Goal: Task Accomplishment & Management: Manage account settings

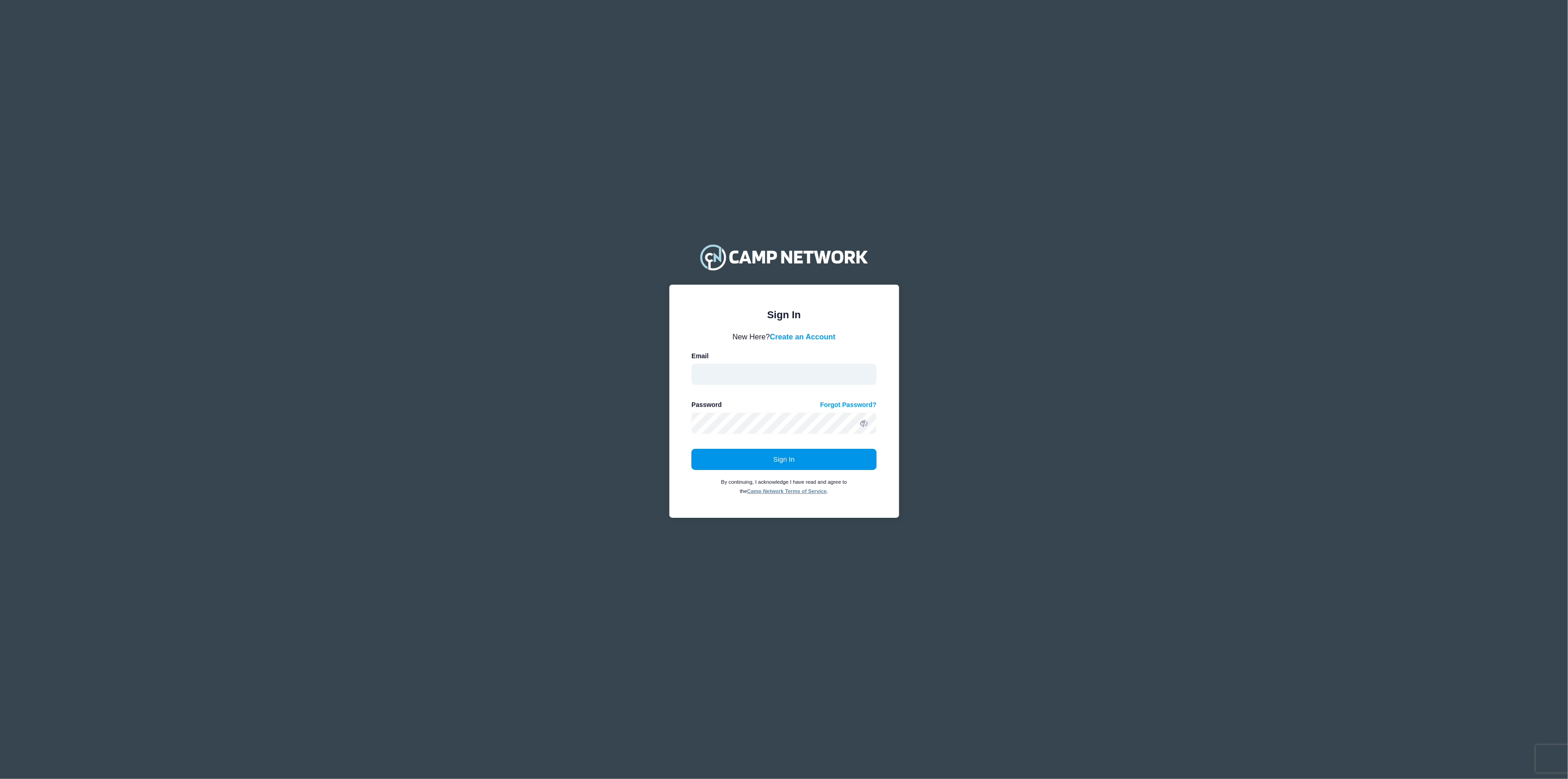
type input "[EMAIL_ADDRESS][DOMAIN_NAME]"
click at [804, 460] on button "Sign In" at bounding box center [784, 459] width 186 height 21
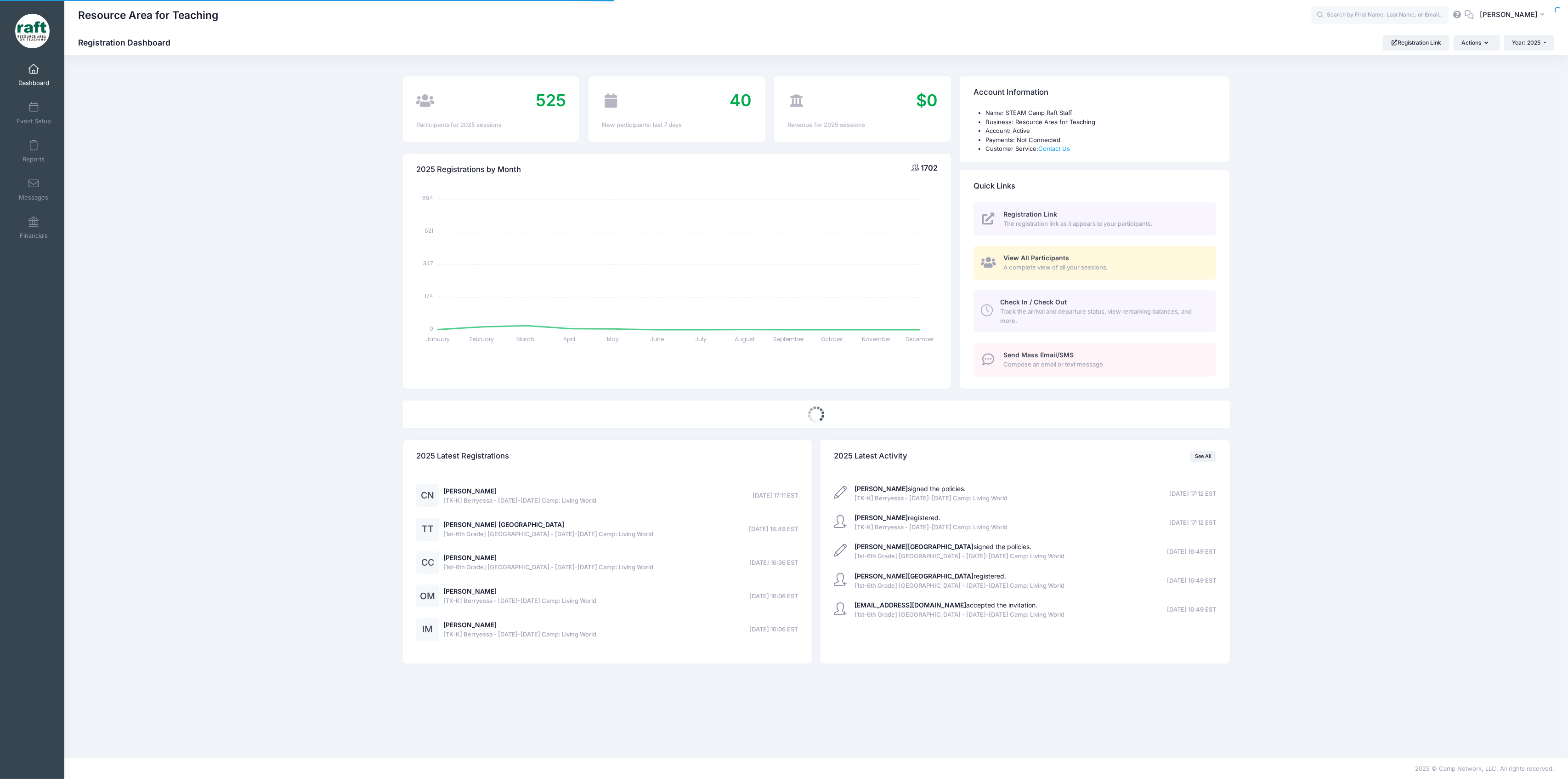
select select
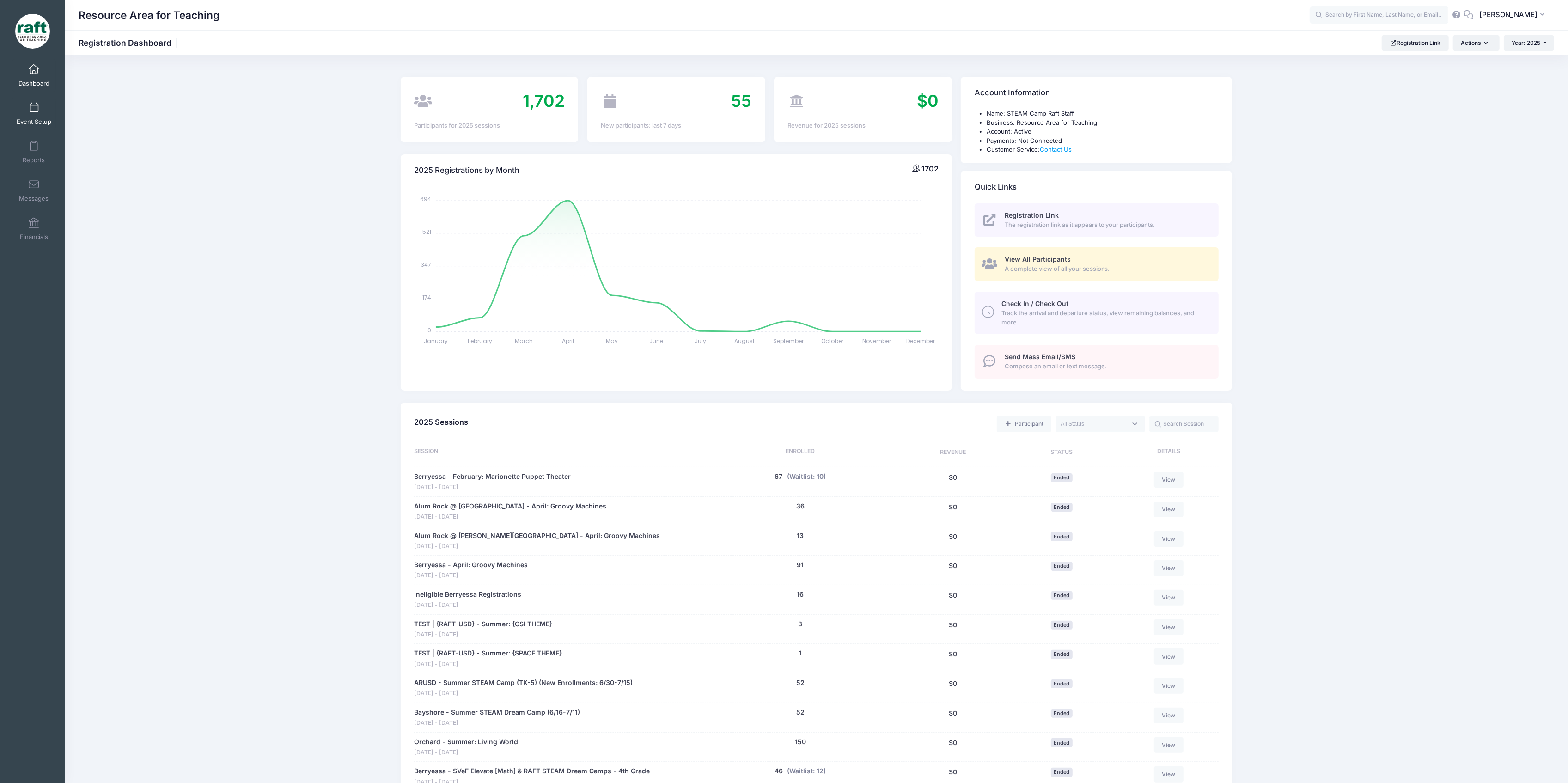
click at [36, 117] on link "Event Setup" at bounding box center [34, 114] width 44 height 32
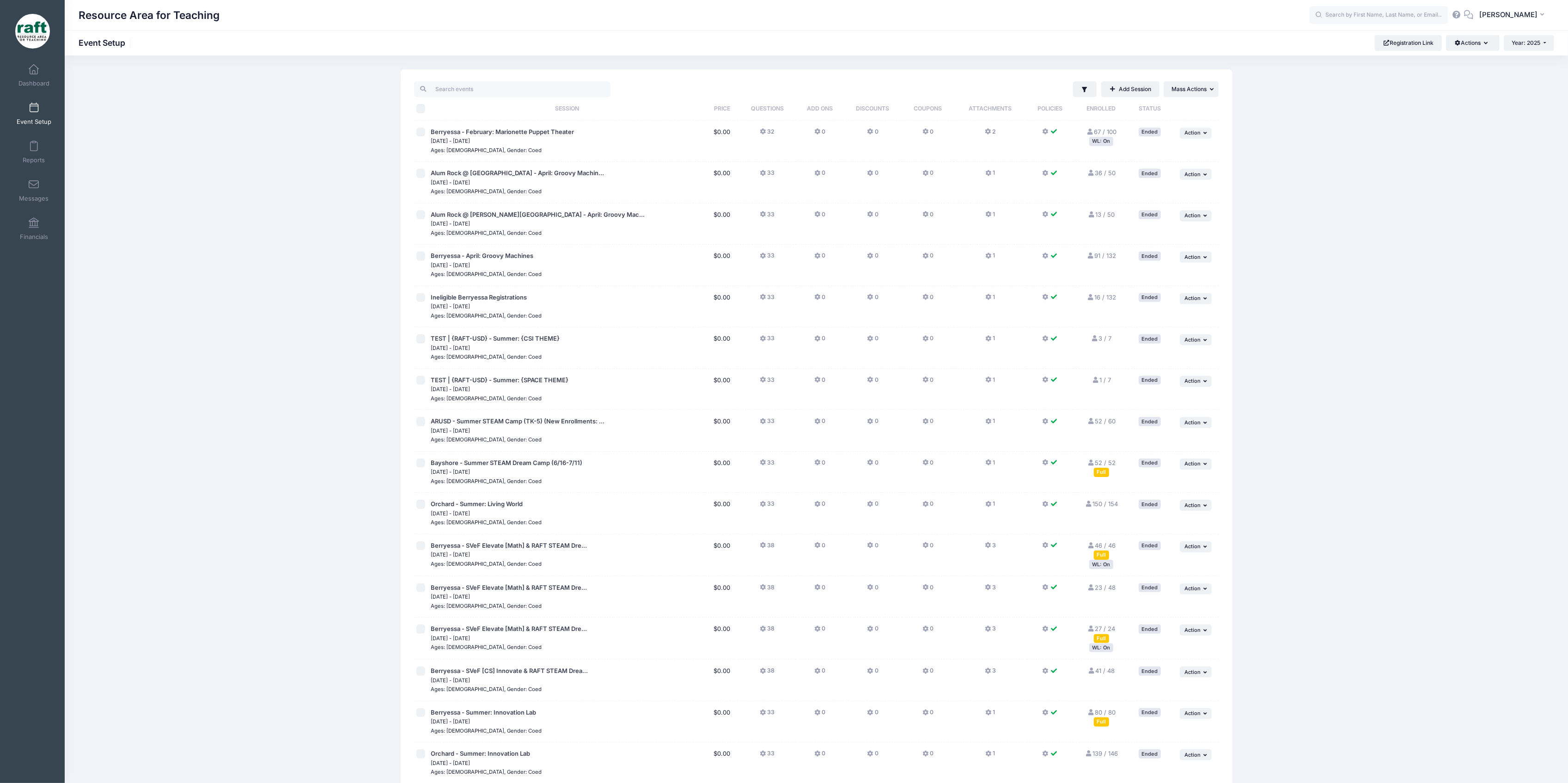
click at [30, 122] on span "Event Setup" at bounding box center [34, 121] width 35 height 8
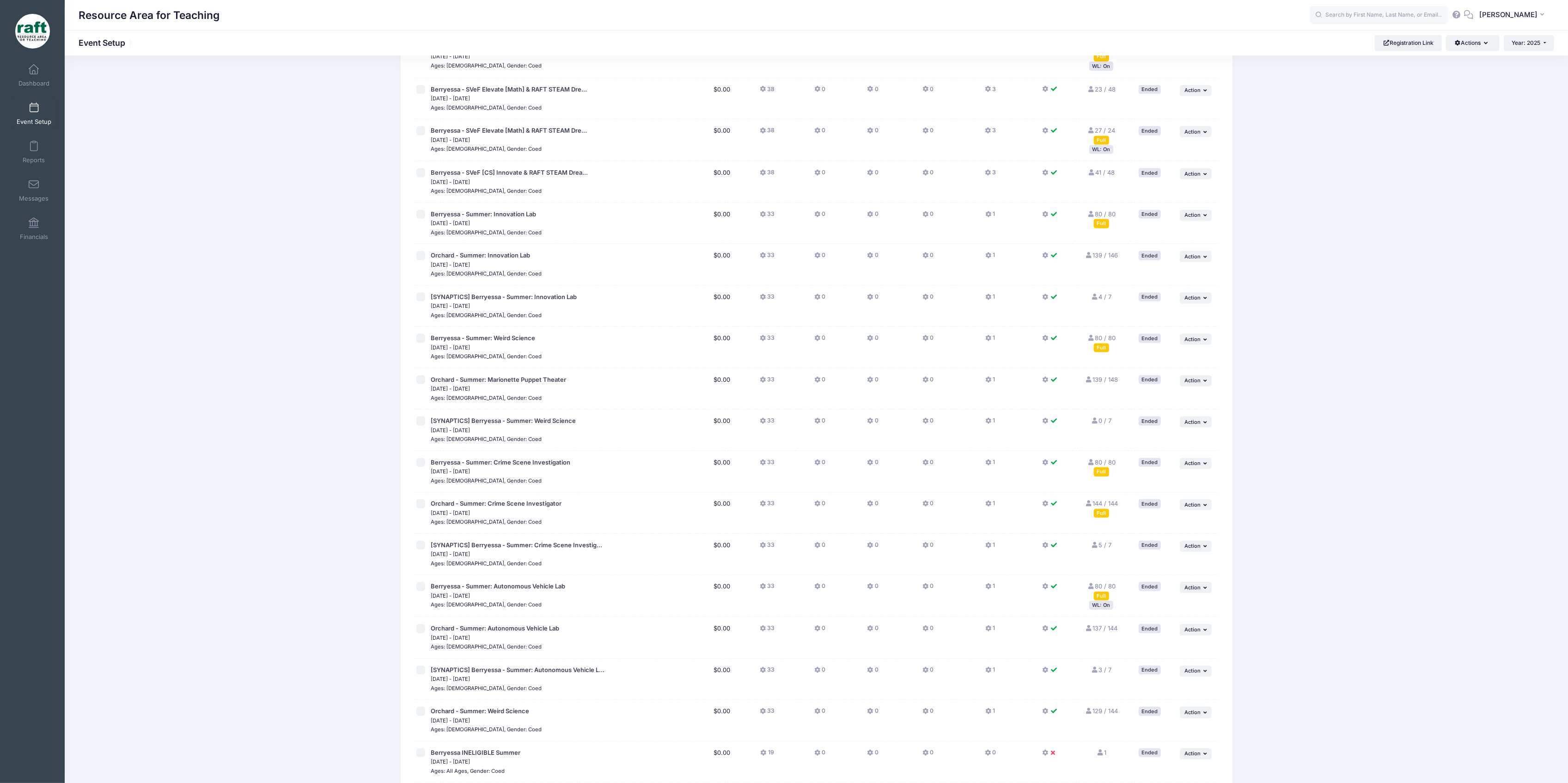
scroll to position [751, 0]
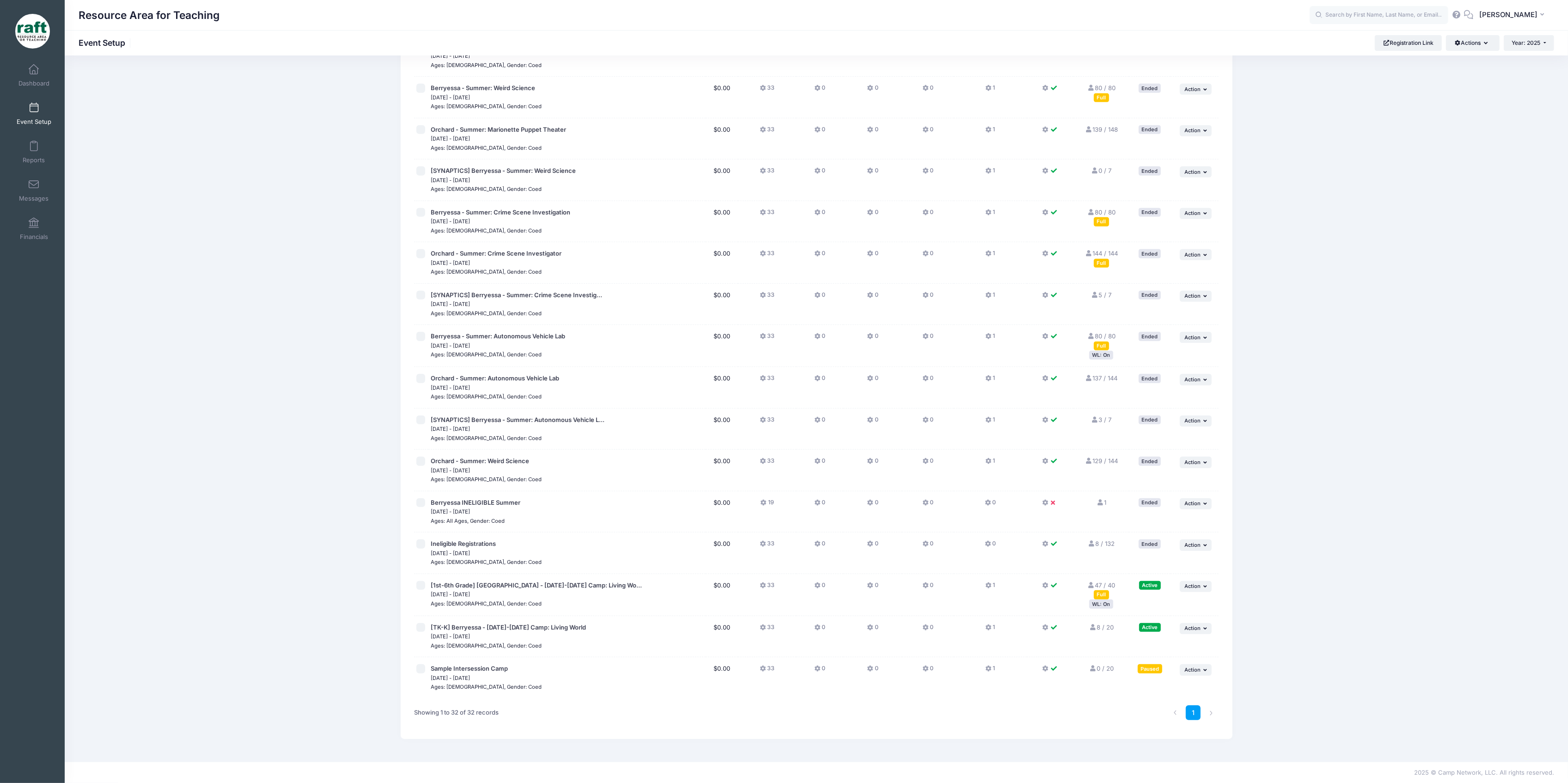
click at [1101, 607] on div "WL: On" at bounding box center [1101, 604] width 24 height 9
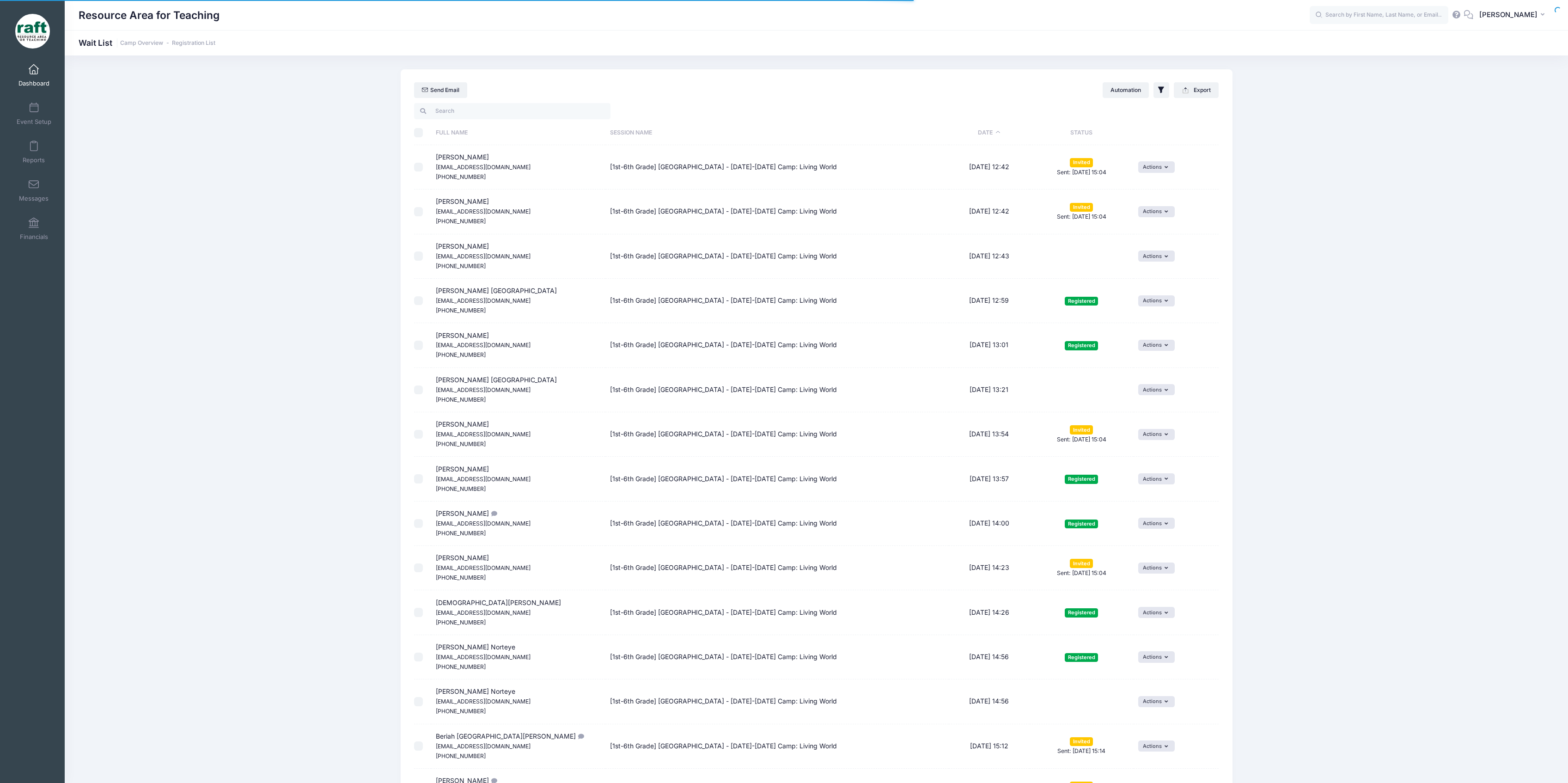
select select "50"
click at [40, 73] on link "Dashboard" at bounding box center [34, 76] width 44 height 32
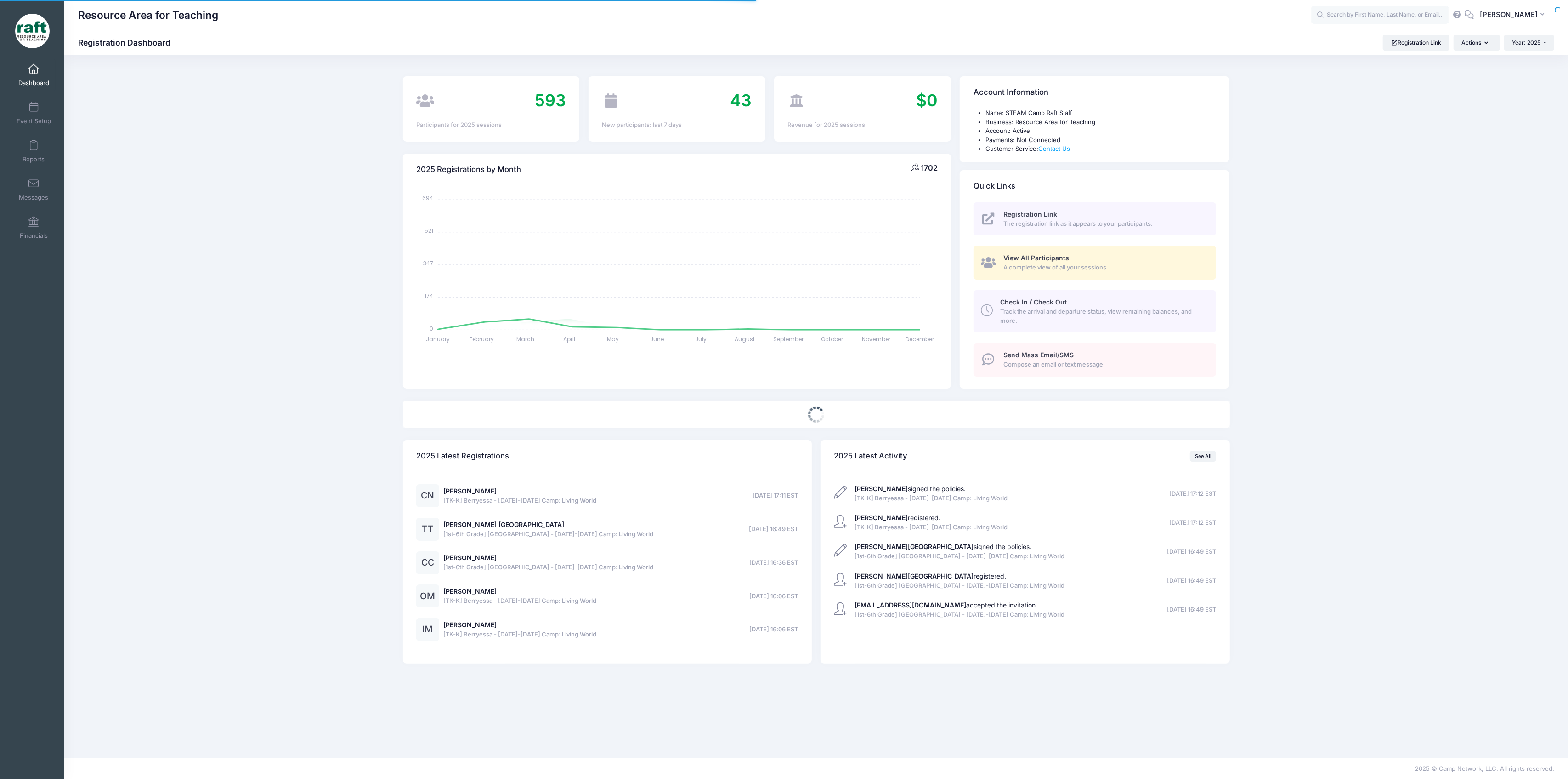
select select
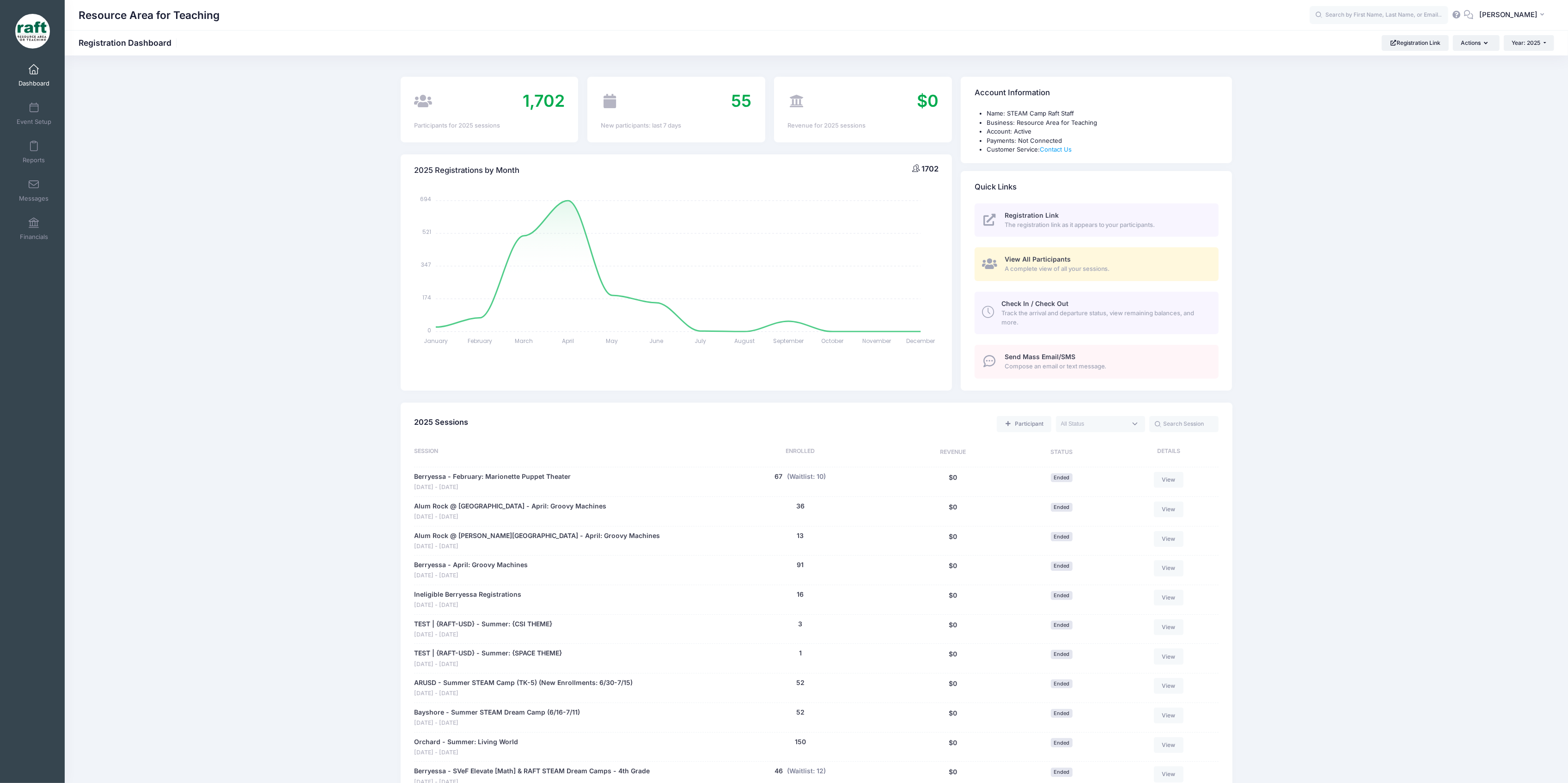
click at [1036, 260] on span "View All Participants" at bounding box center [1038, 259] width 66 height 8
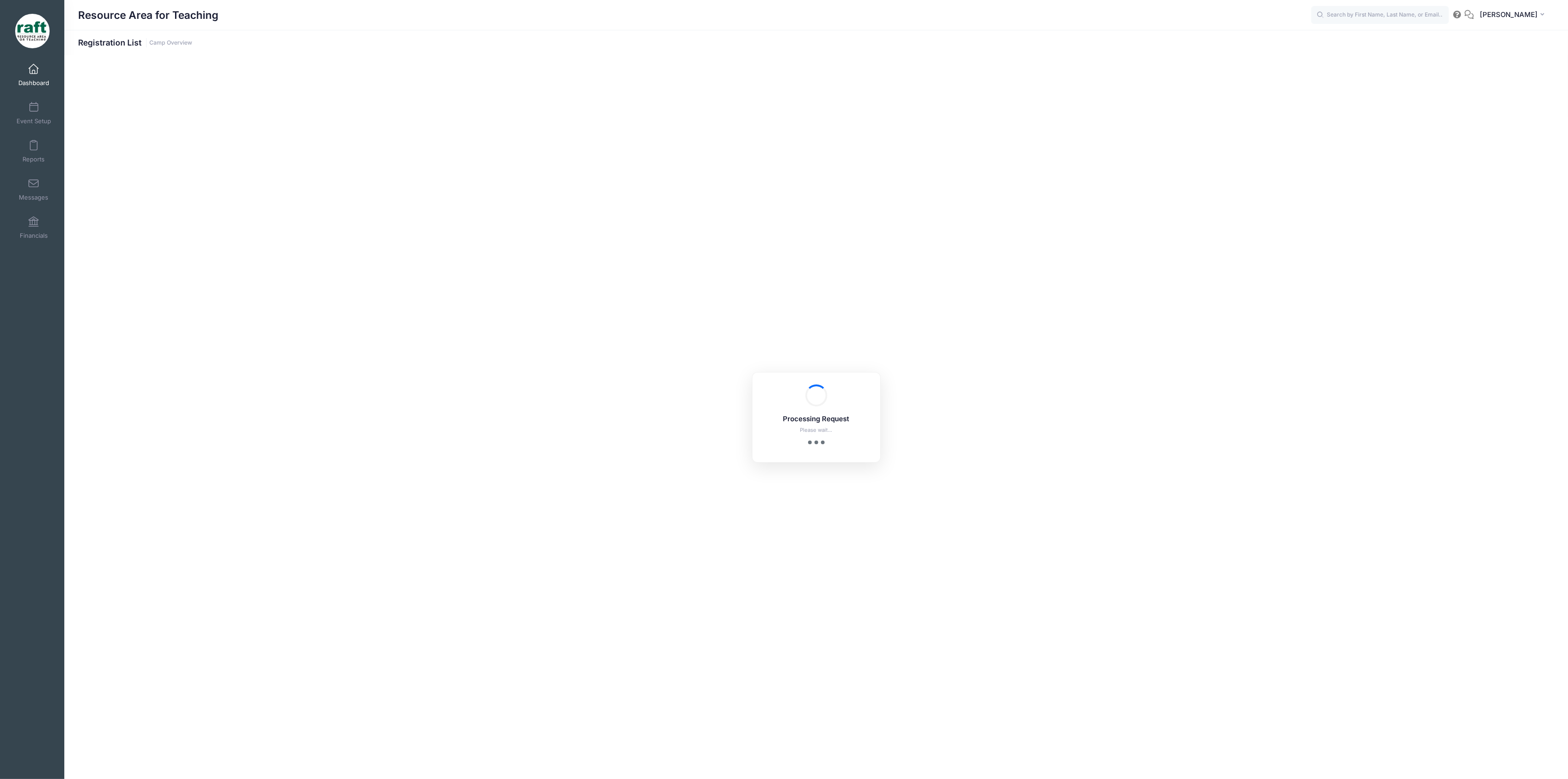
select select "10"
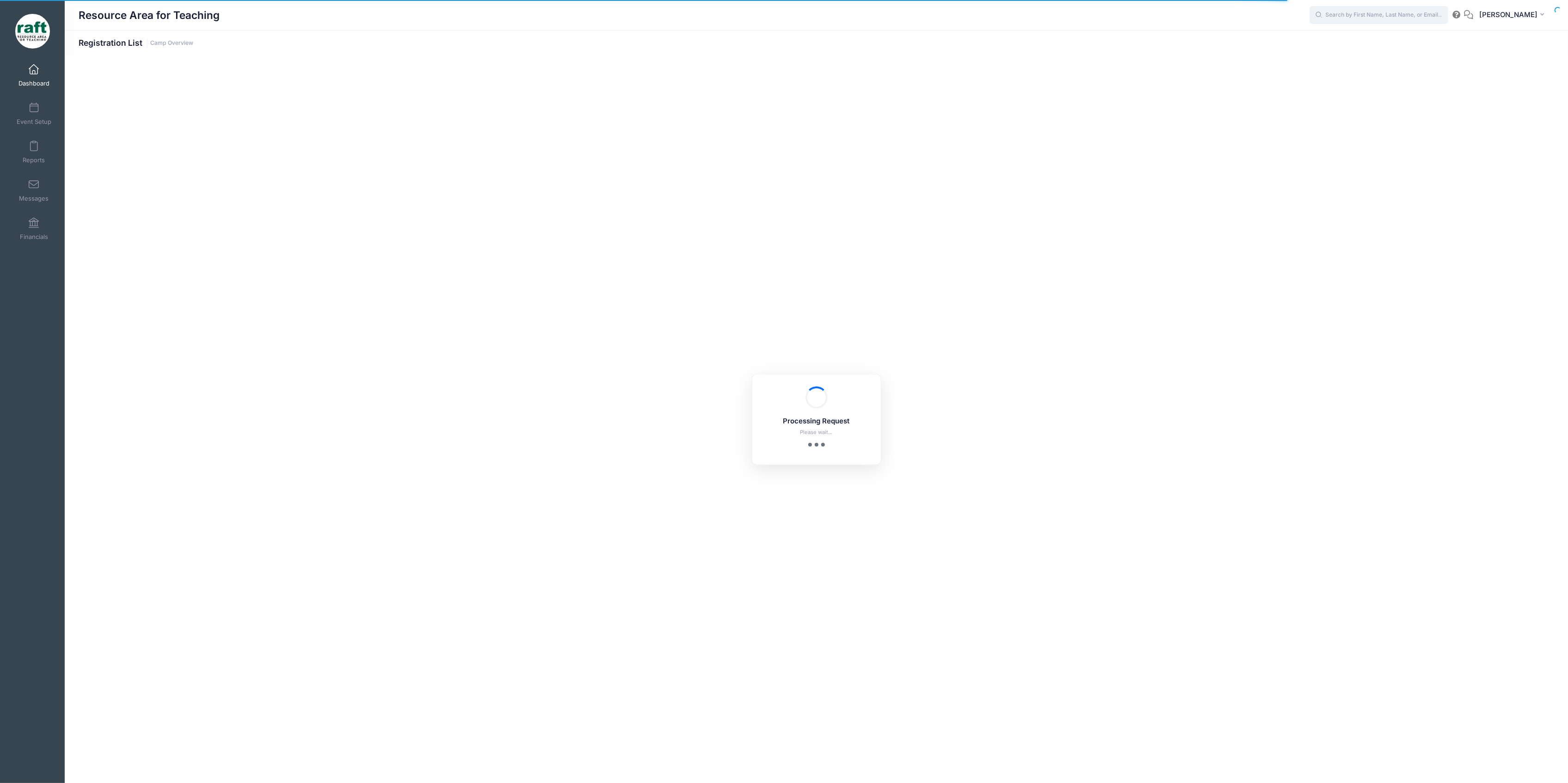
click at [1389, 15] on input "text" at bounding box center [1379, 15] width 139 height 18
type input "thi"
click at [40, 96] on div "Event Setup" at bounding box center [34, 113] width 62 height 38
click at [34, 108] on span at bounding box center [34, 108] width 0 height 10
click at [40, 114] on link "Event Setup" at bounding box center [34, 114] width 44 height 32
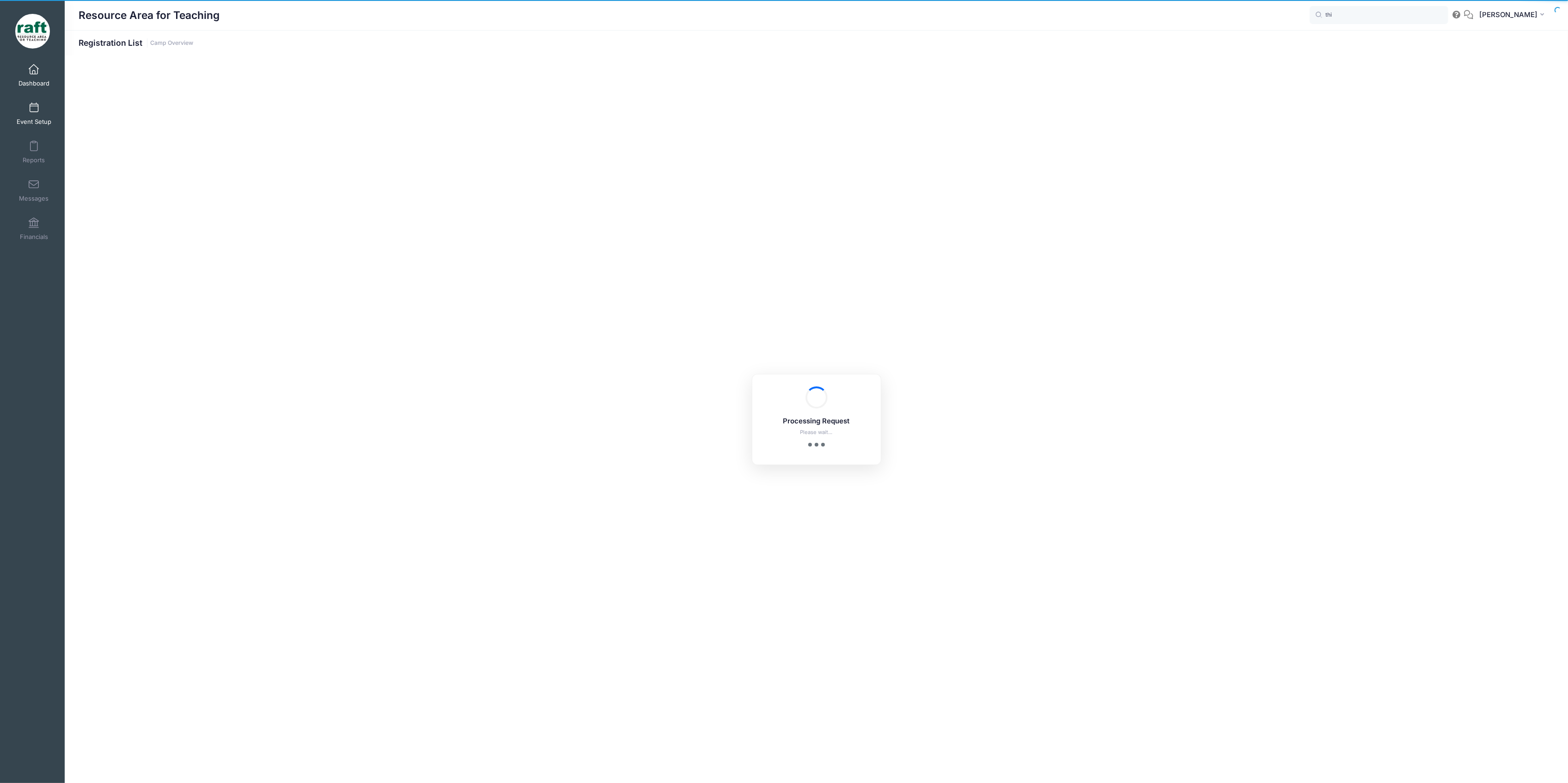
click at [43, 111] on link "Event Setup" at bounding box center [34, 114] width 44 height 32
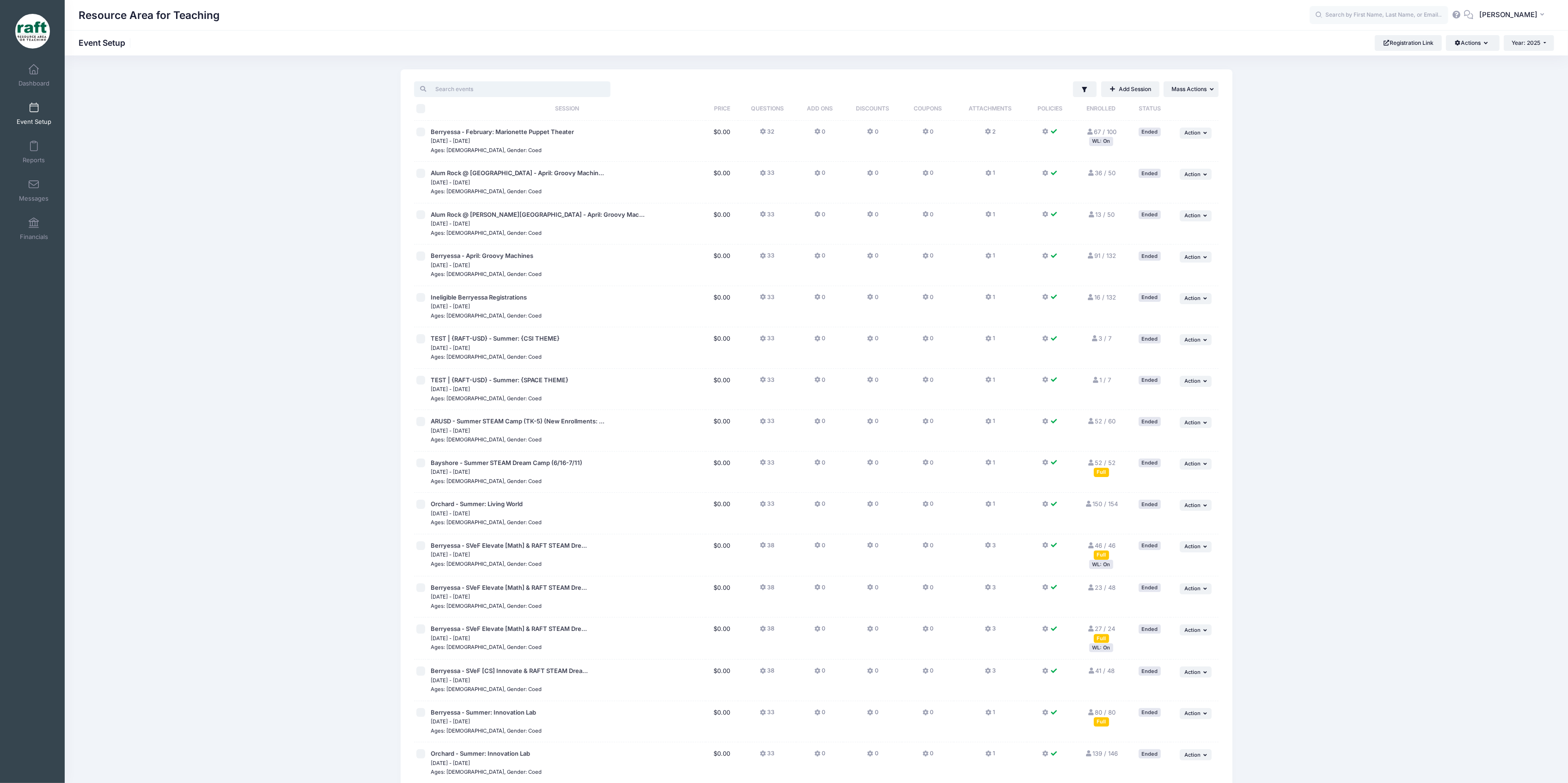
click at [513, 89] on input "search" at bounding box center [512, 89] width 196 height 15
type input "thi"
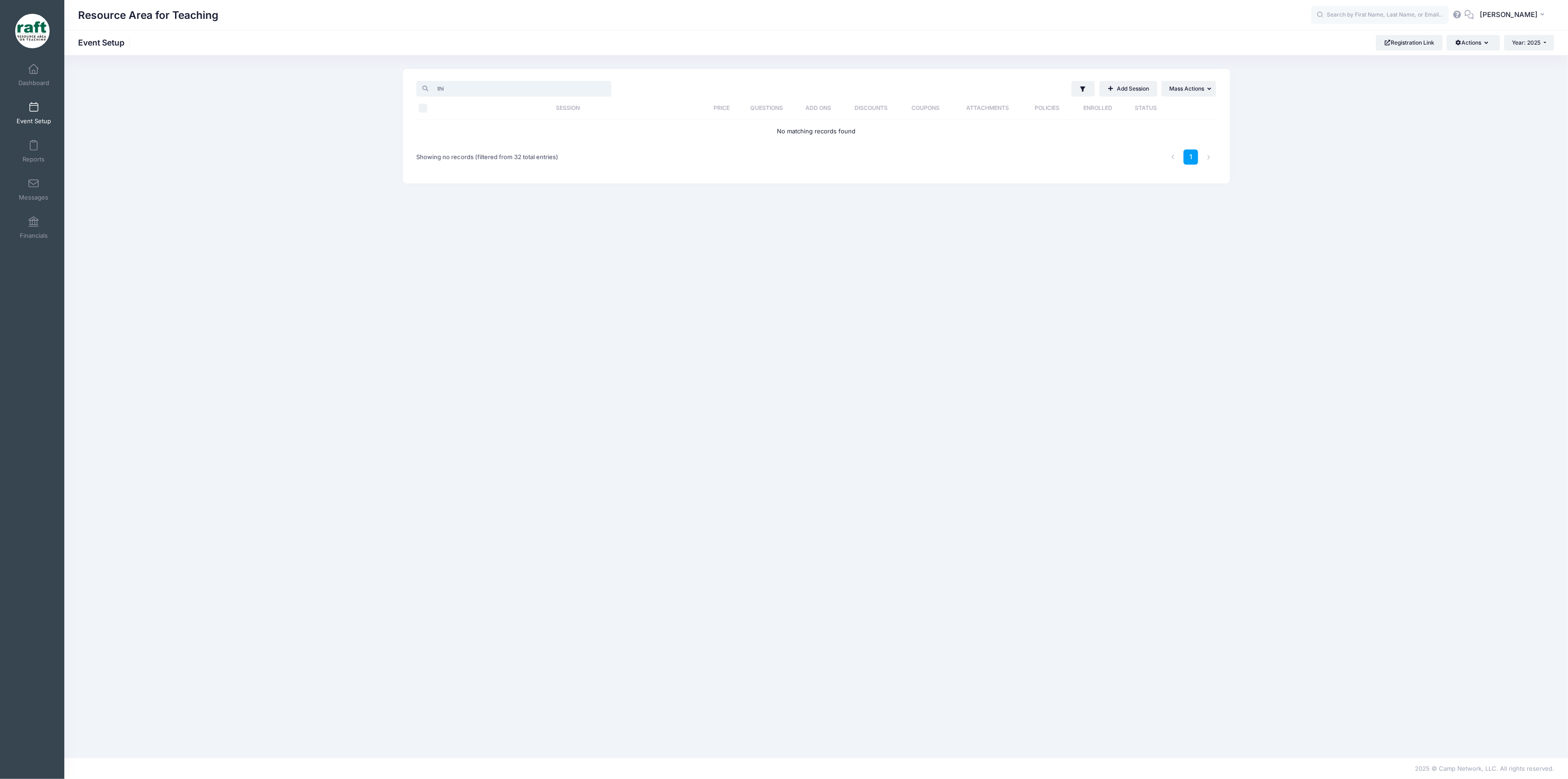
click at [510, 92] on input "thi" at bounding box center [513, 88] width 195 height 15
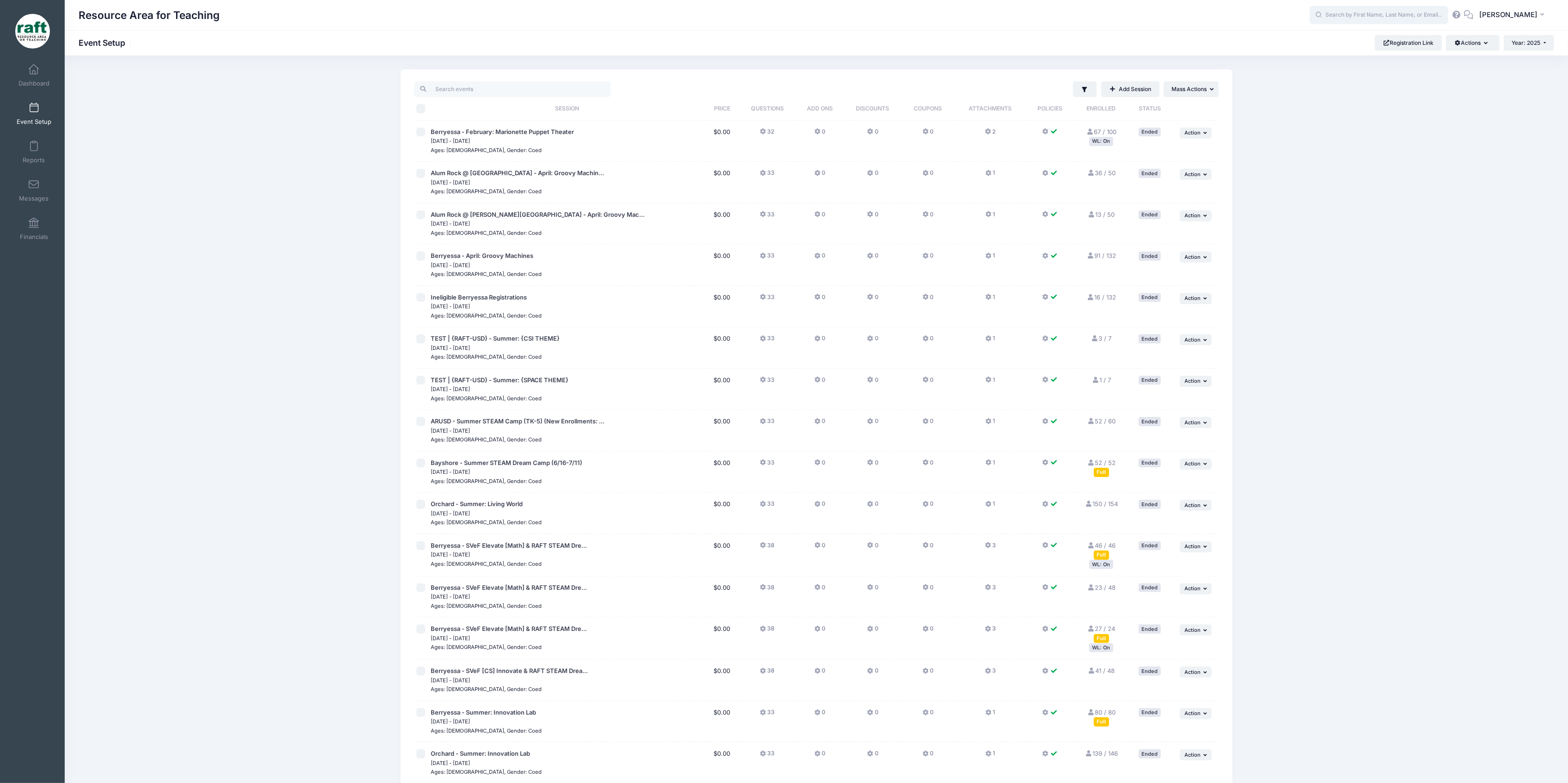
click at [1358, 10] on input "text" at bounding box center [1379, 15] width 139 height 18
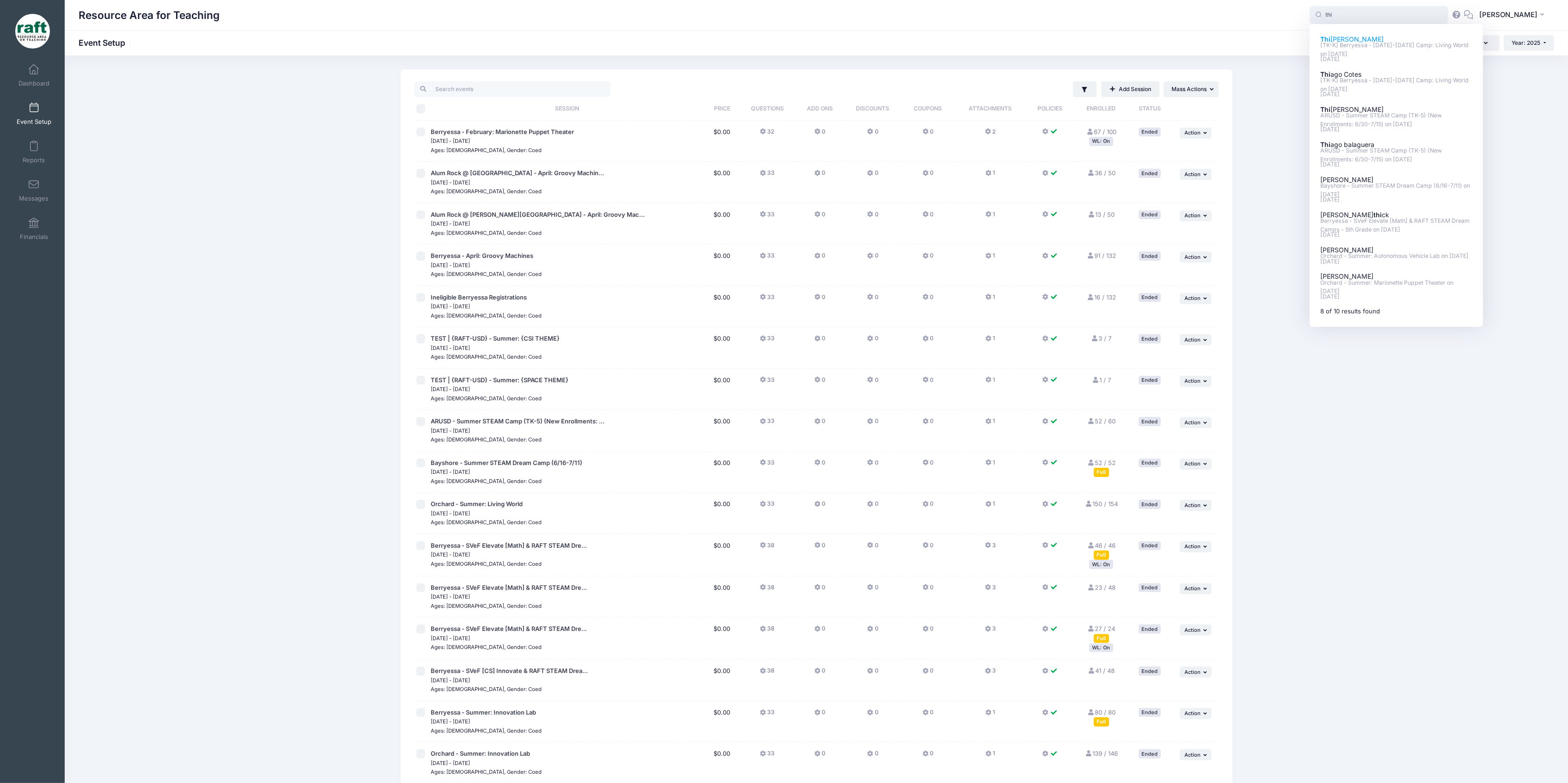
click at [1383, 47] on p "[TK-K] Berryessa - Oct 6-10 Camp: Living World on Oct-06, 2025" at bounding box center [1397, 49] width 153 height 17
type input "Thi Nguyen ([TK-K] Berryessa - Oct 6-10 Camp: Living World, Oct-06, 2025)"
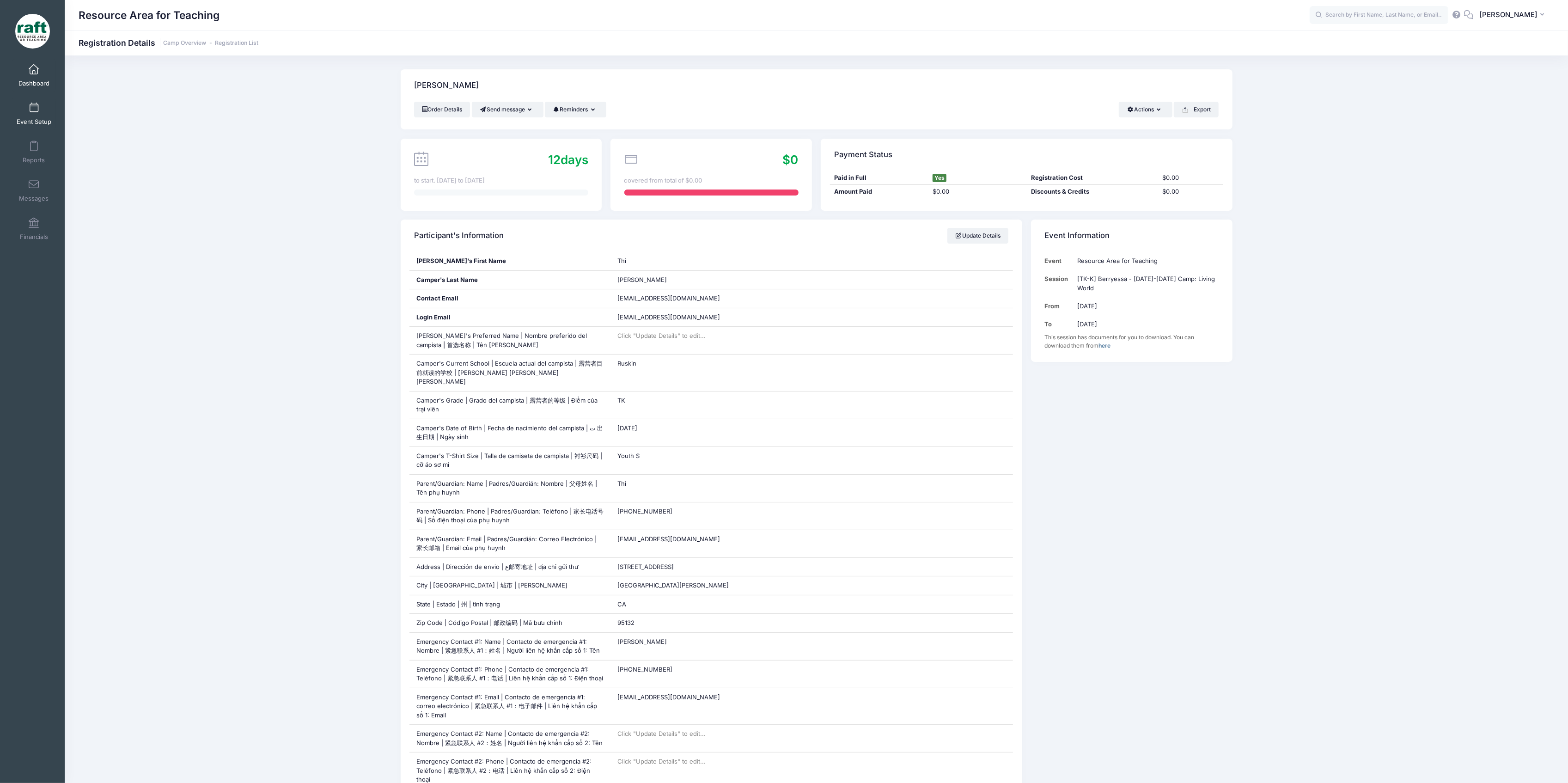
click at [32, 124] on span "Event Setup" at bounding box center [34, 121] width 35 height 8
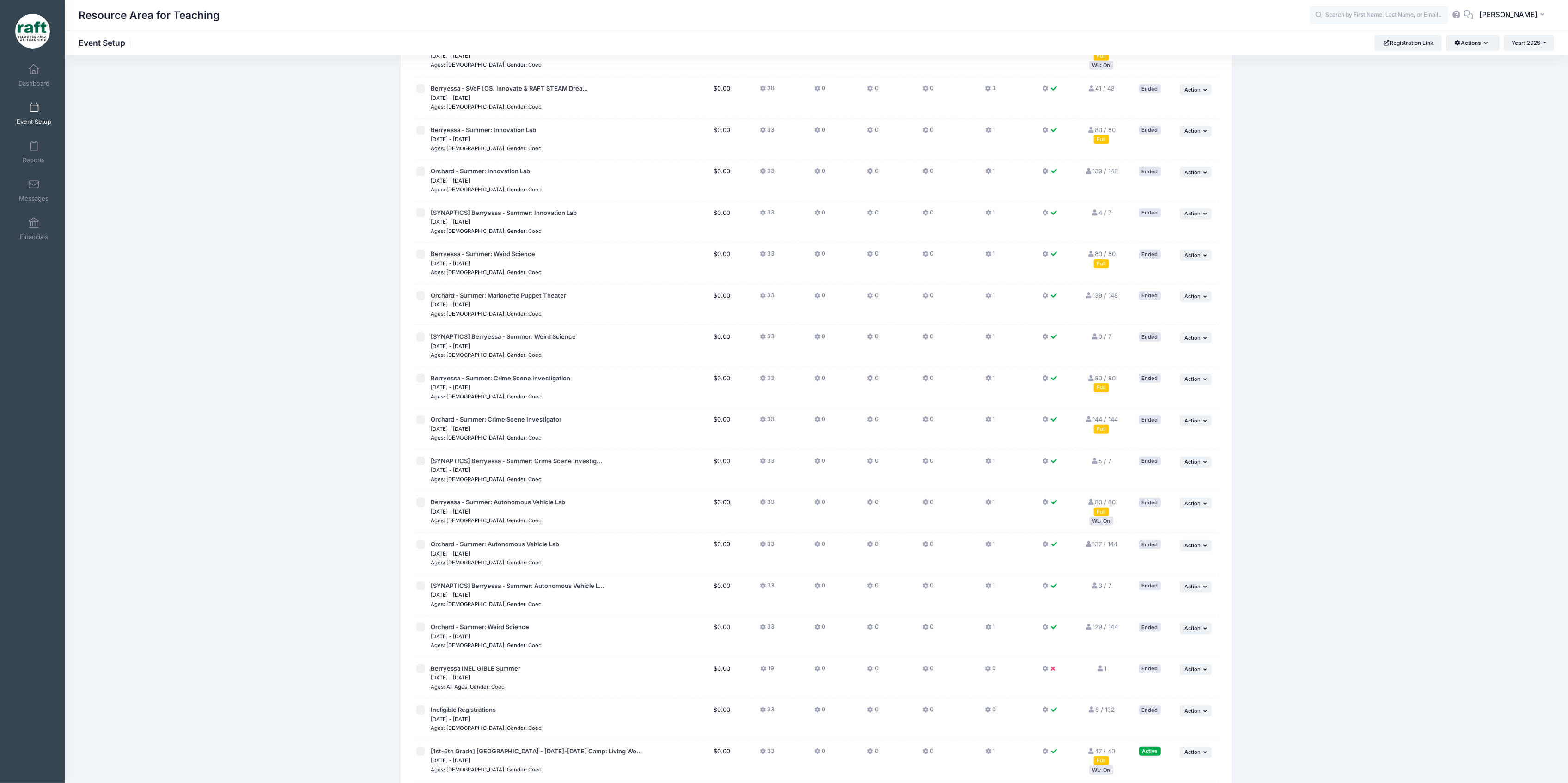
scroll to position [751, 0]
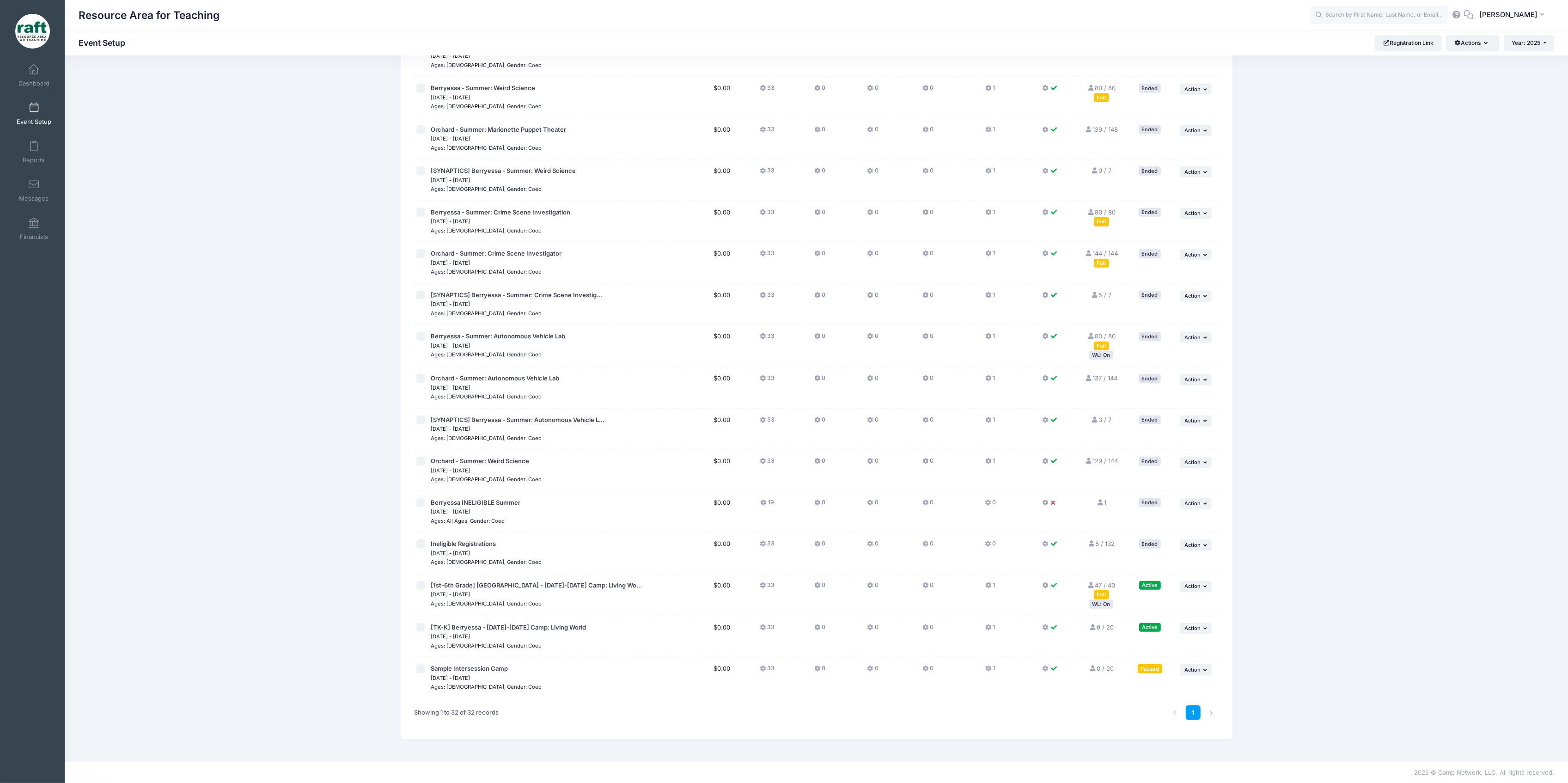
click at [1110, 605] on div "WL: On" at bounding box center [1101, 604] width 24 height 9
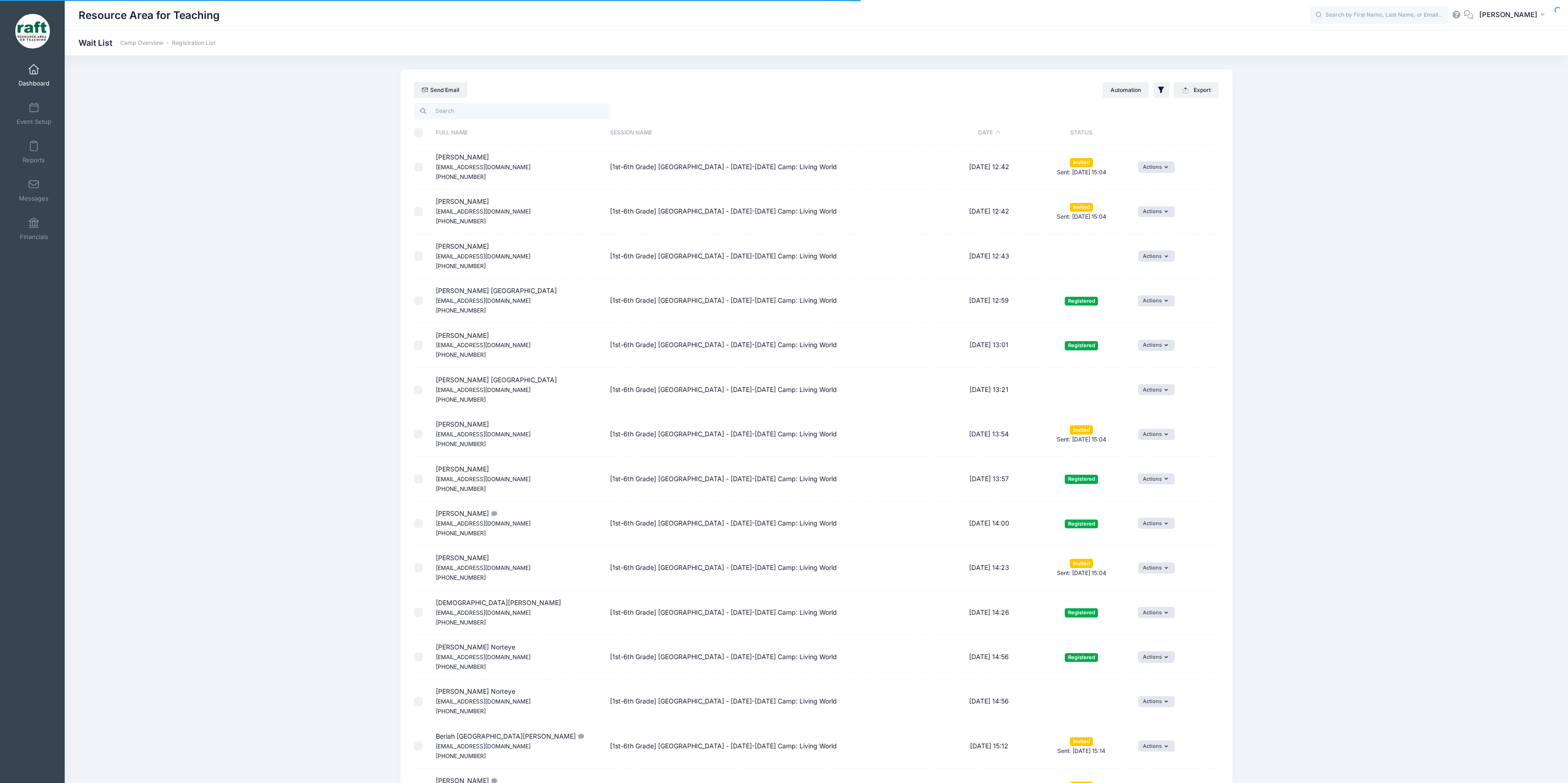
select select "50"
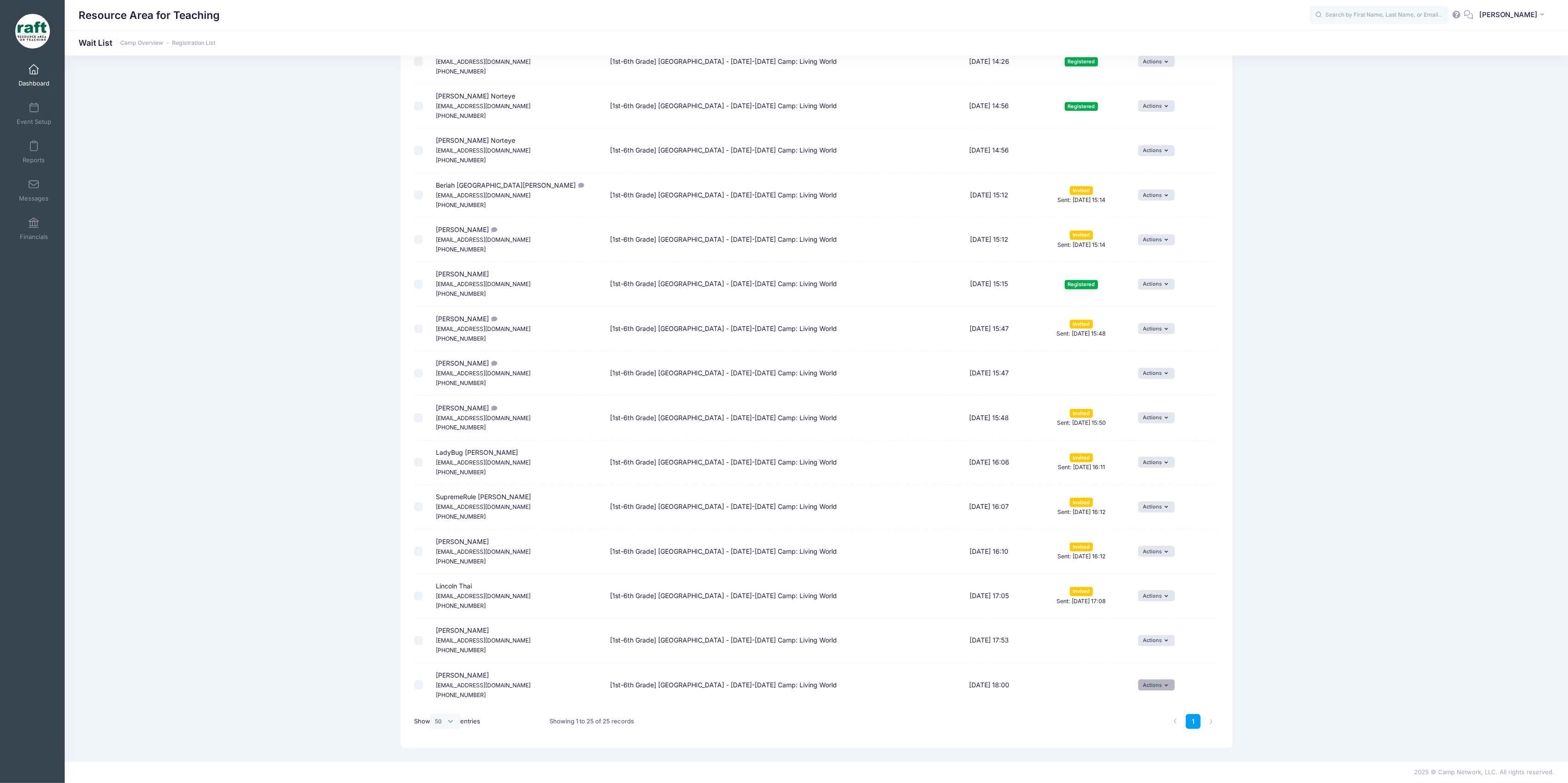
click at [1152, 679] on button "Actions" at bounding box center [1157, 685] width 37 height 11
click at [1140, 707] on span at bounding box center [1138, 705] width 8 height 7
click at [1085, 710] on icon "submit" at bounding box center [1089, 710] width 7 height 0
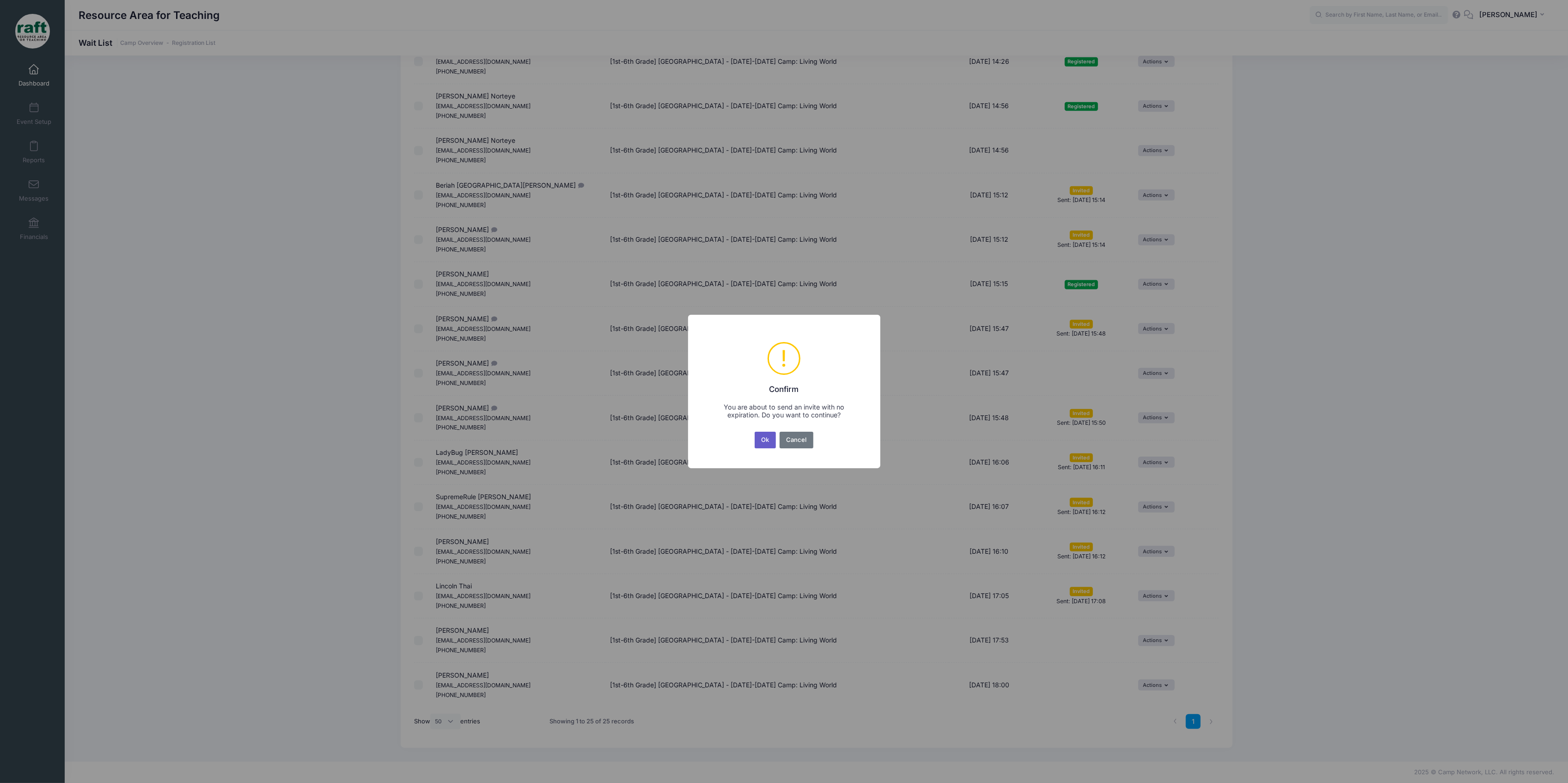
click at [772, 444] on button "Ok" at bounding box center [765, 440] width 21 height 17
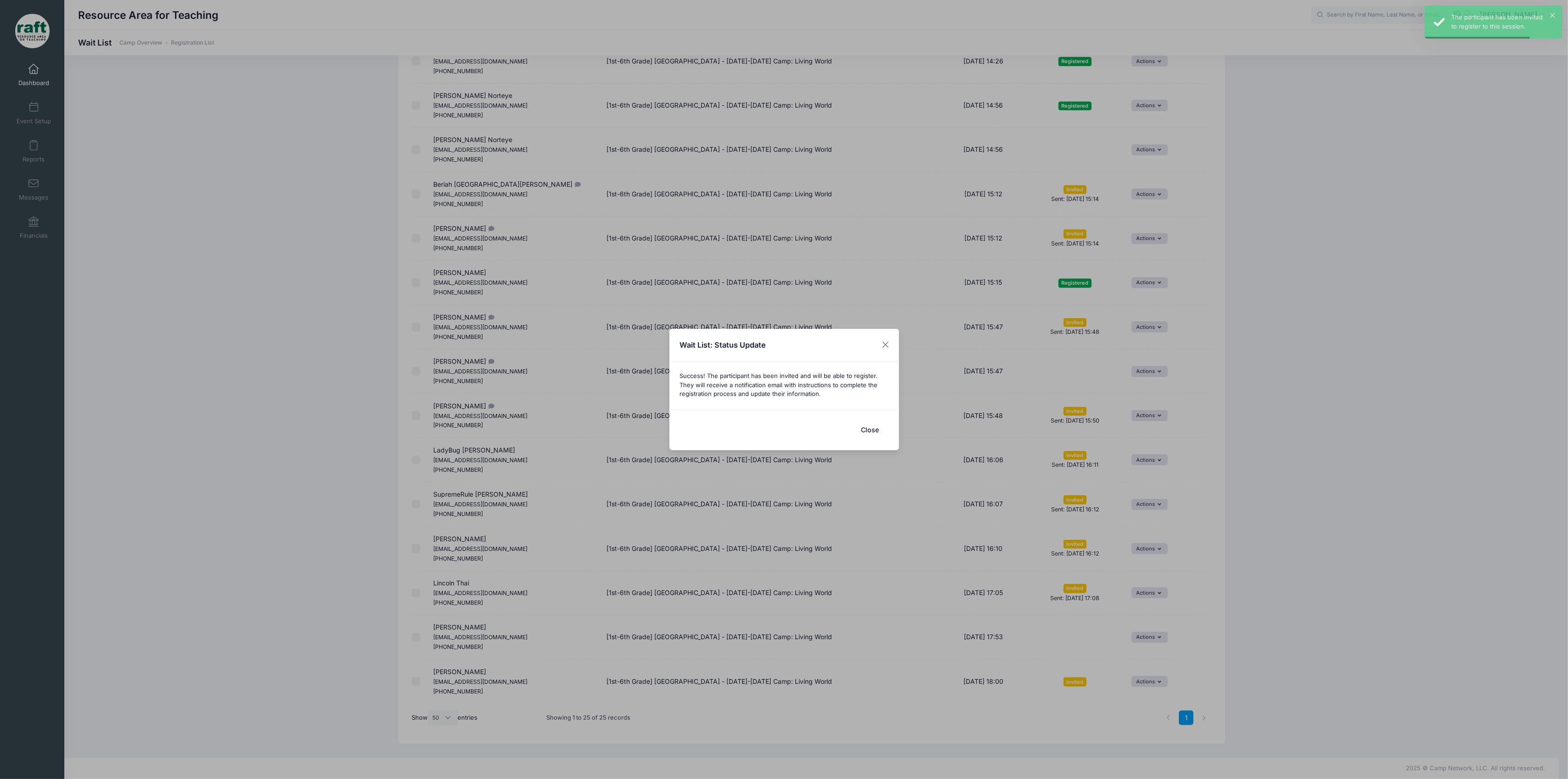
click at [875, 431] on button "Close" at bounding box center [870, 429] width 37 height 20
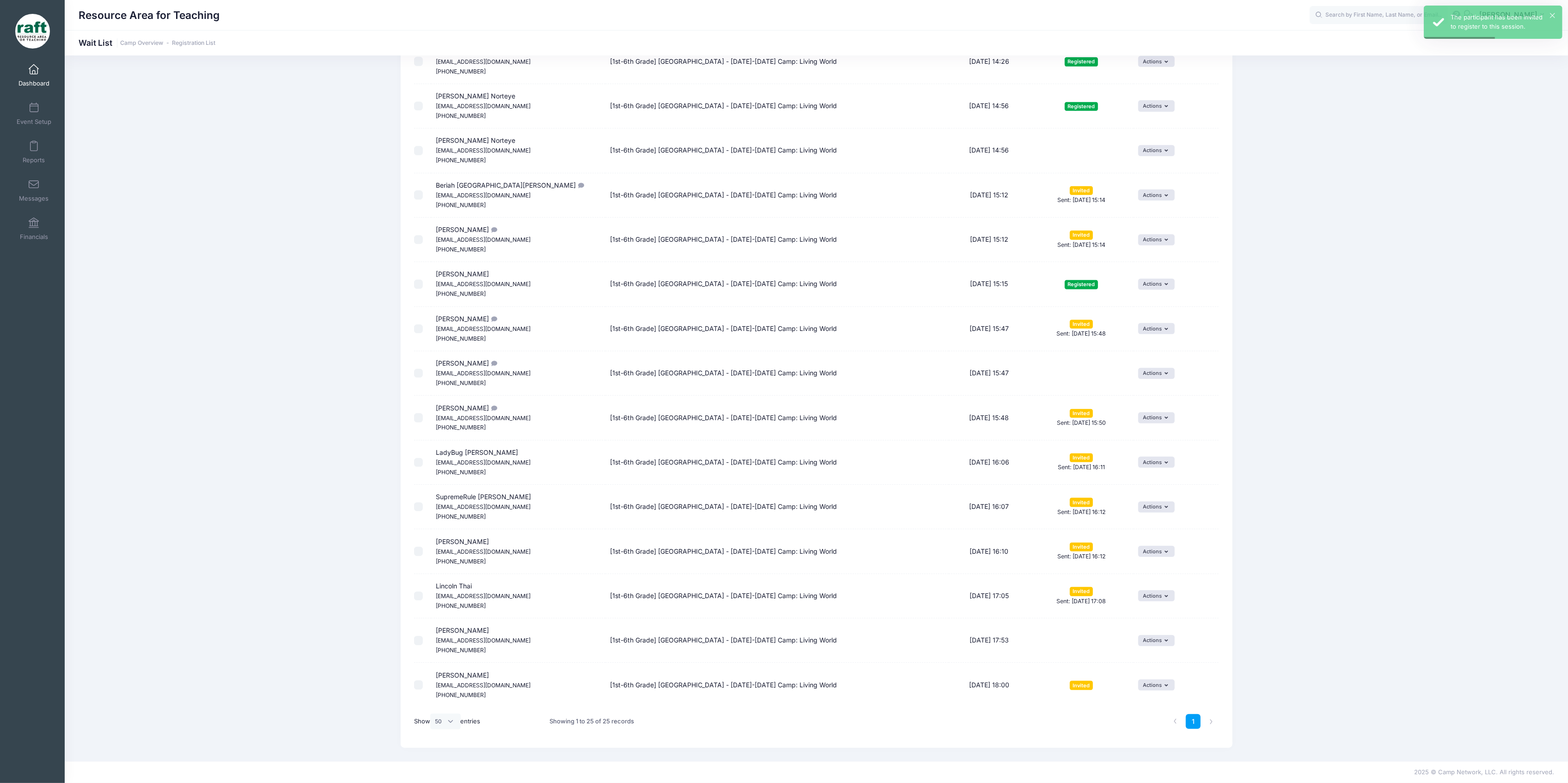
click at [416, 641] on input "checkbox" at bounding box center [419, 641] width 10 height 10
checkbox input "true"
click at [1151, 642] on button "Actions" at bounding box center [1157, 640] width 37 height 11
click at [1143, 679] on link "Delete" at bounding box center [1150, 679] width 40 height 18
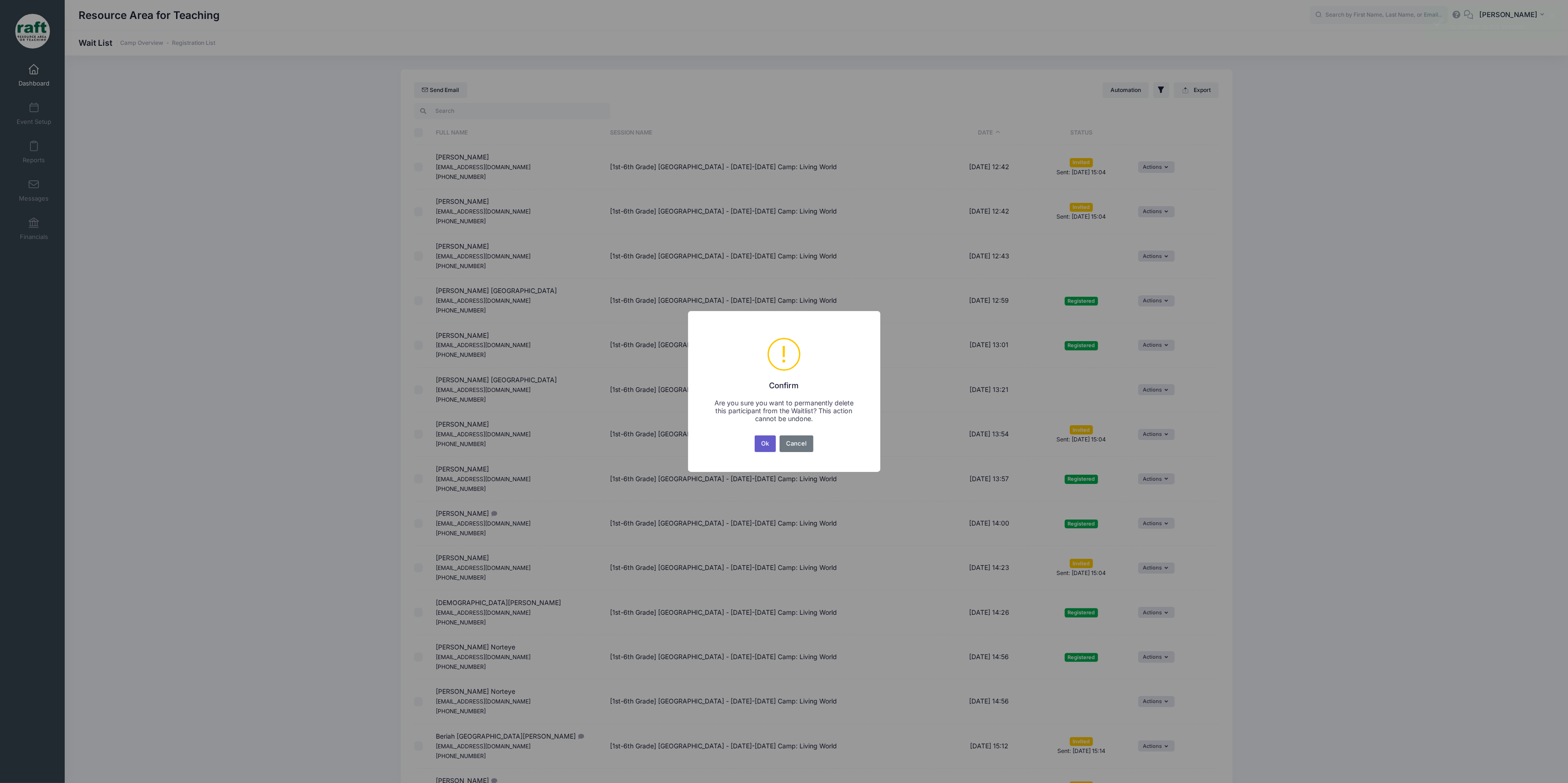
click at [769, 448] on button "Ok" at bounding box center [765, 444] width 21 height 17
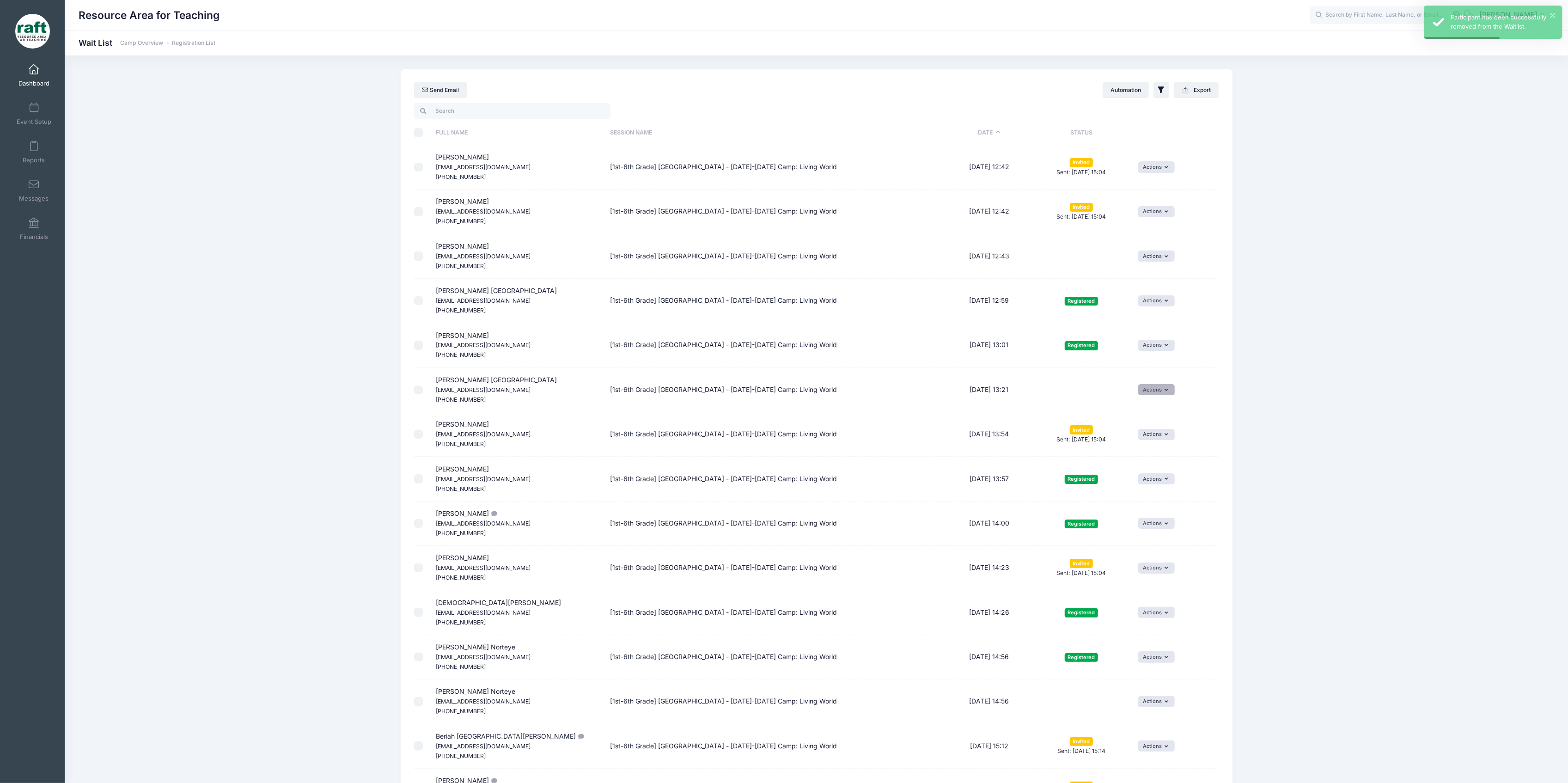
click at [1152, 389] on button "Actions" at bounding box center [1157, 389] width 37 height 11
click at [1143, 426] on link "Delete" at bounding box center [1150, 429] width 40 height 18
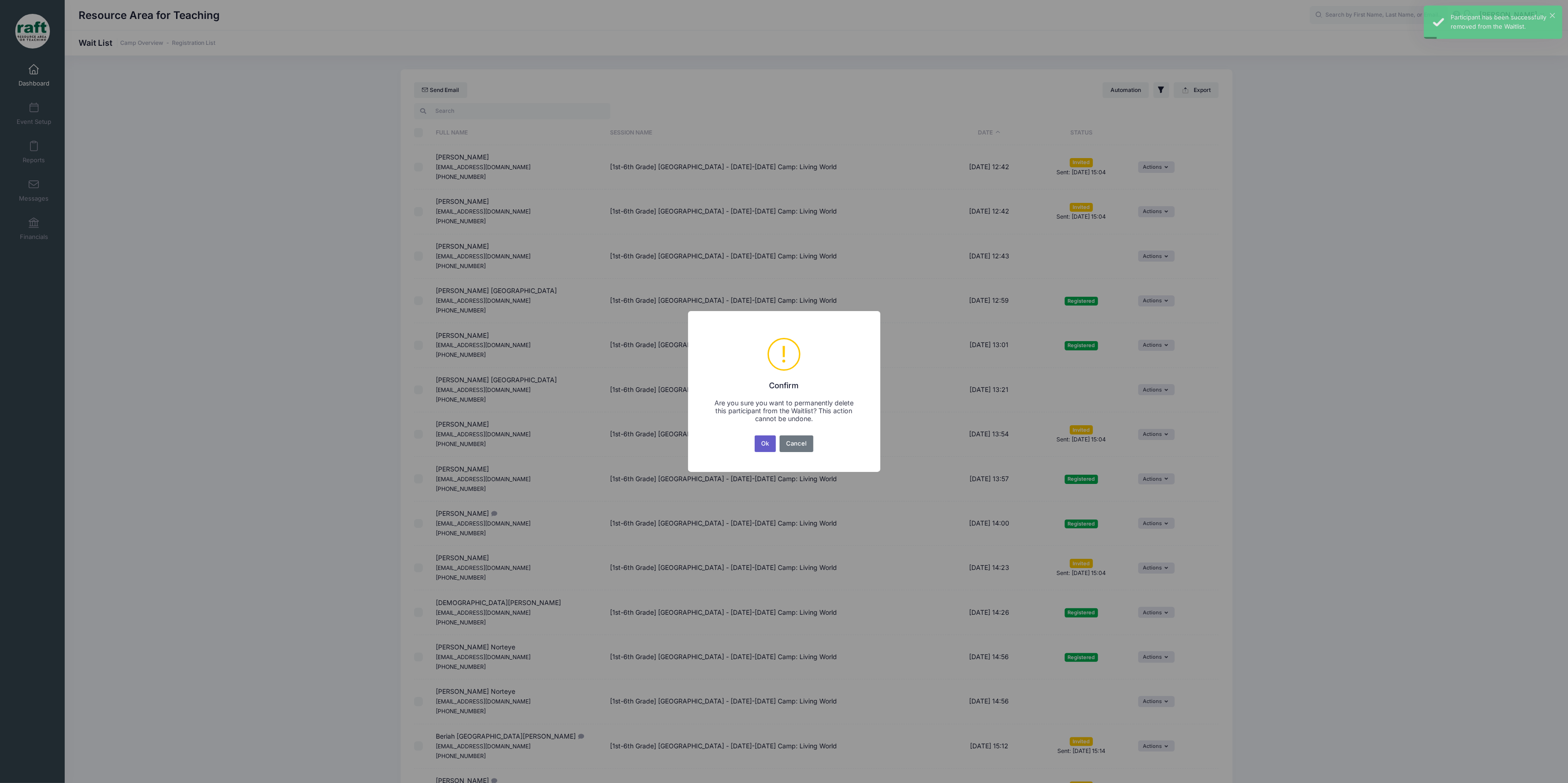
click at [764, 439] on button "Ok" at bounding box center [765, 444] width 21 height 17
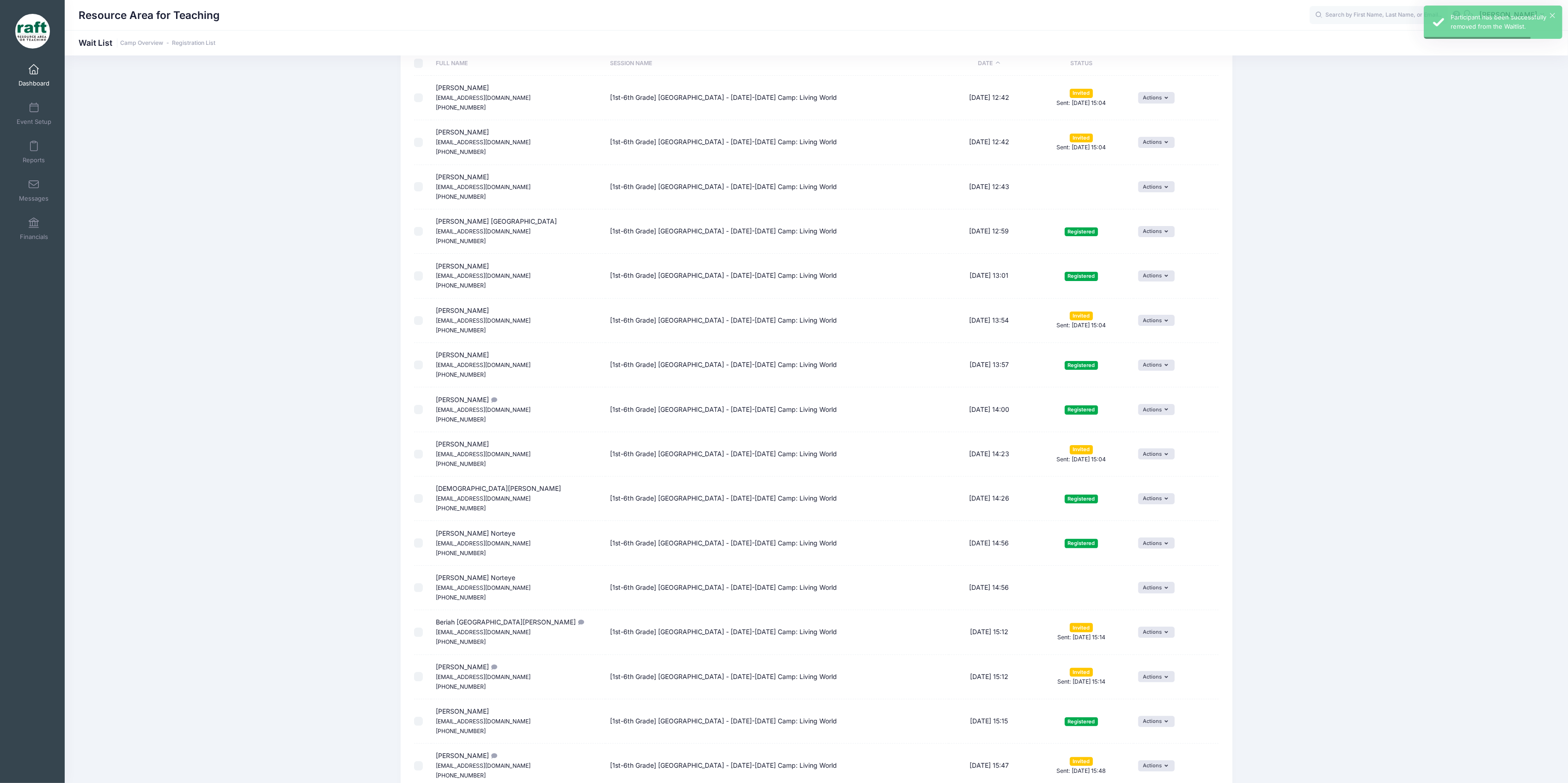
scroll to position [71, 0]
click at [1147, 590] on button "Actions" at bounding box center [1157, 586] width 37 height 11
click at [1140, 620] on link "Delete" at bounding box center [1150, 627] width 40 height 18
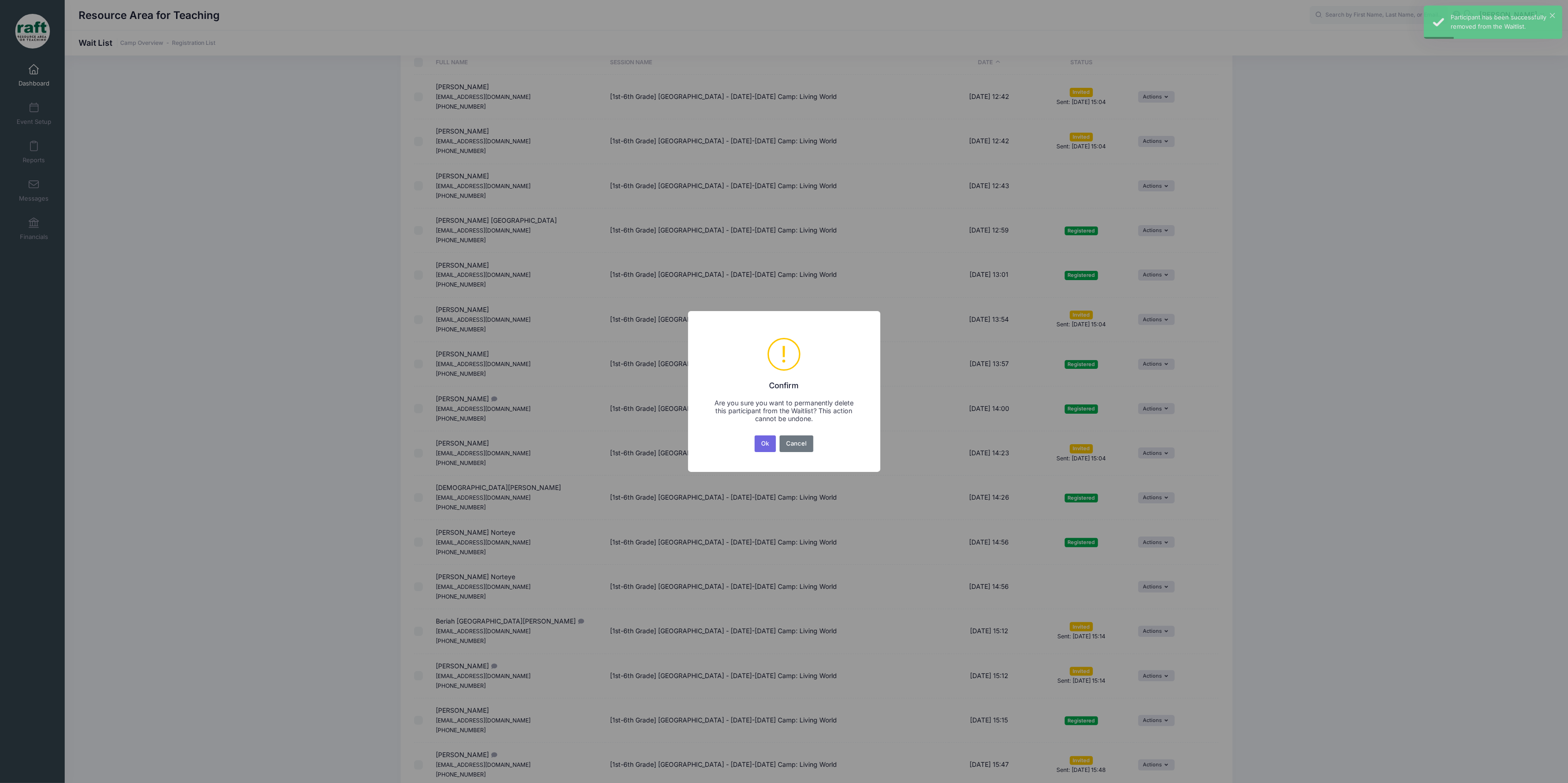
scroll to position [0, 0]
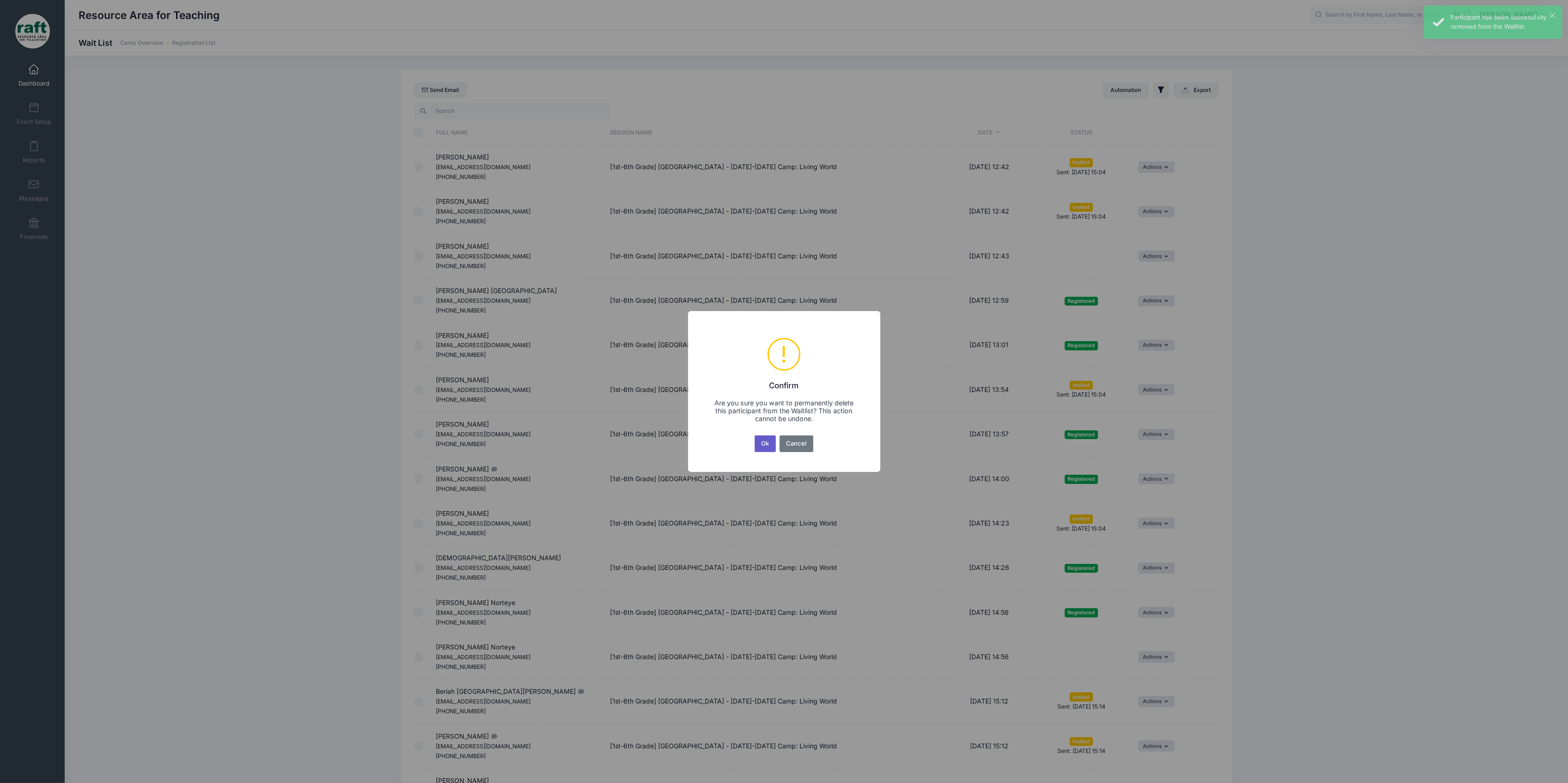
click at [775, 448] on button "Ok" at bounding box center [765, 444] width 21 height 17
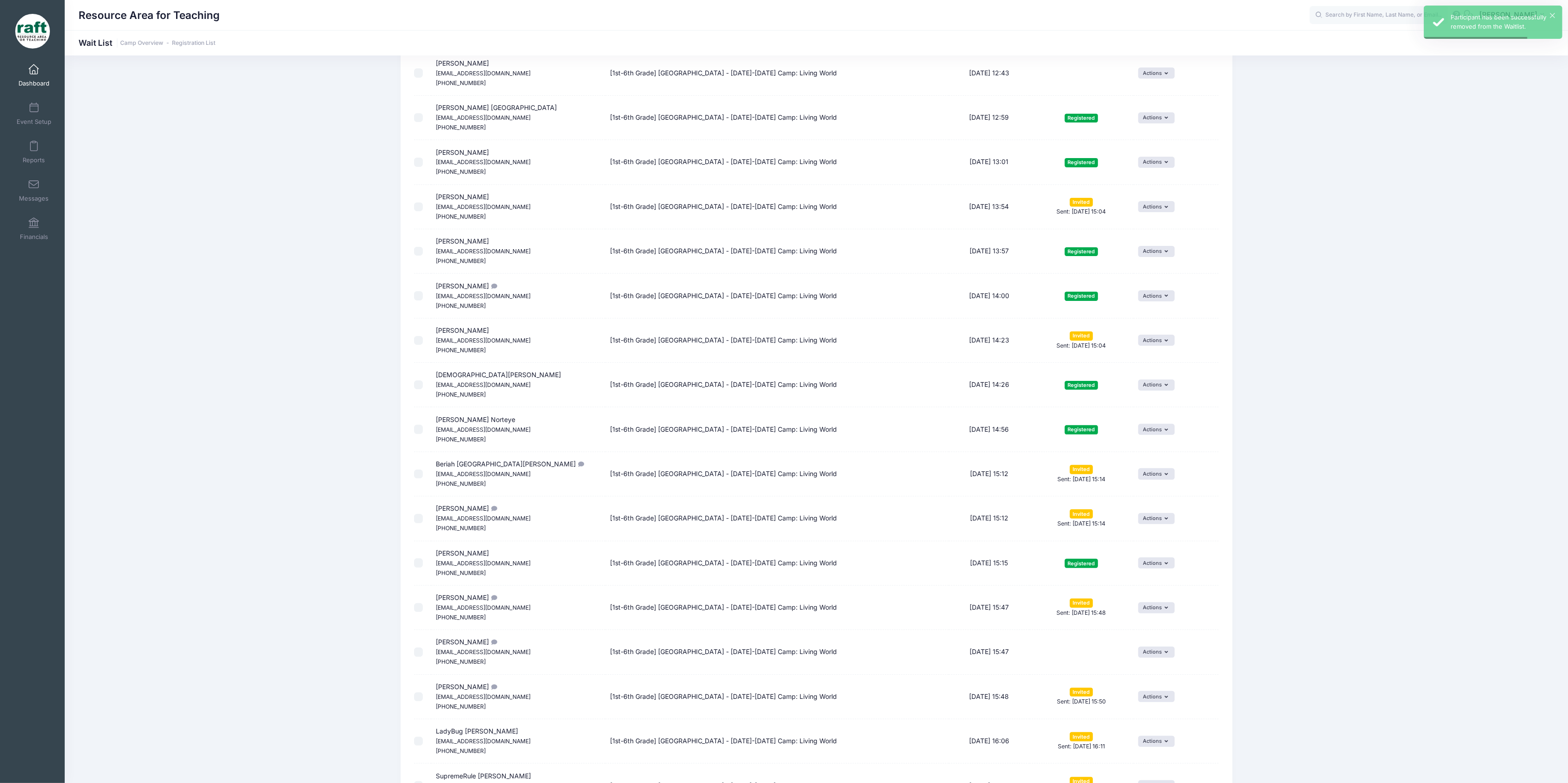
scroll to position [203, 0]
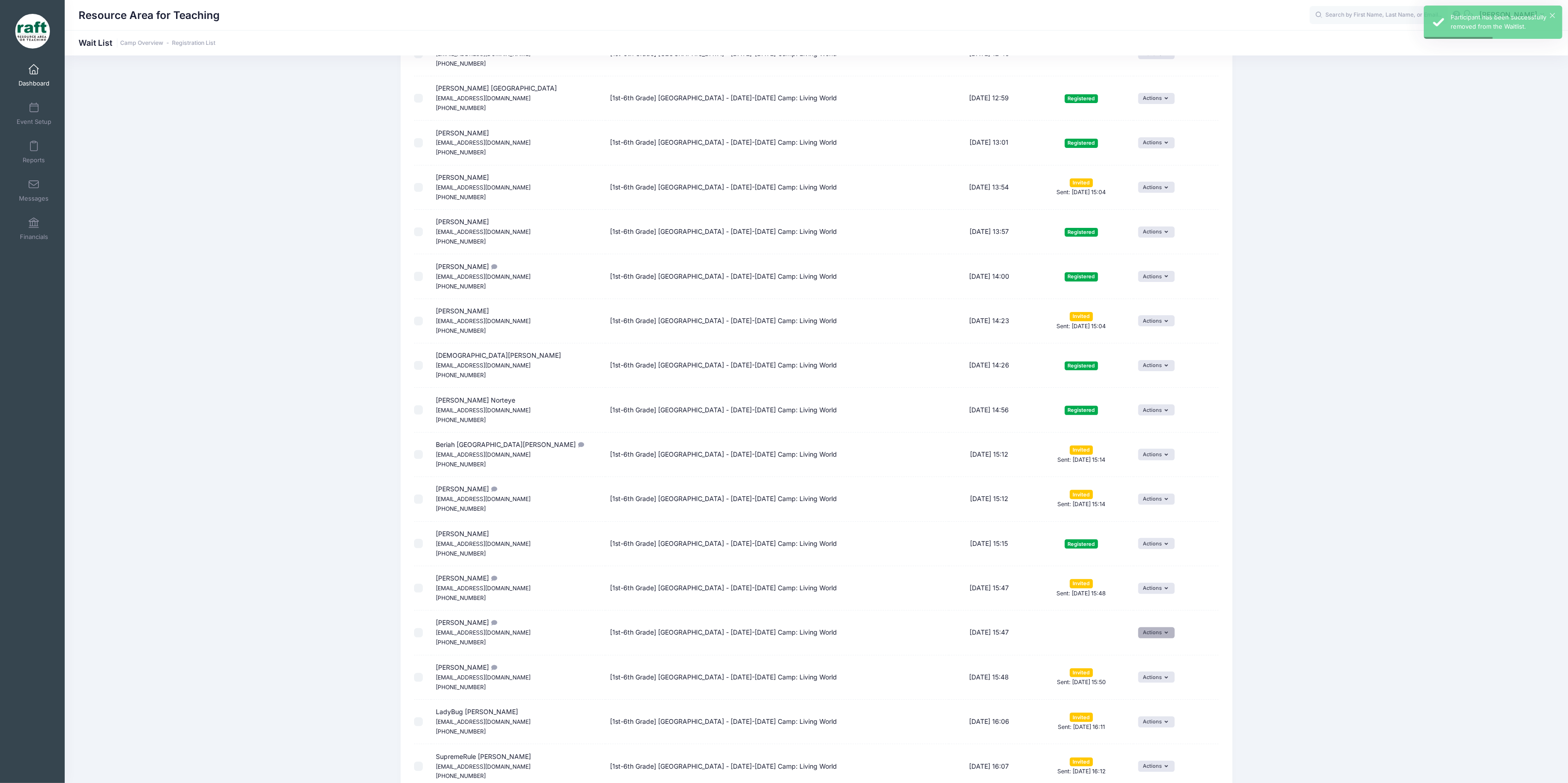
click at [1148, 637] on button "Actions" at bounding box center [1157, 632] width 37 height 11
click at [1143, 670] on span at bounding box center [1138, 673] width 8 height 7
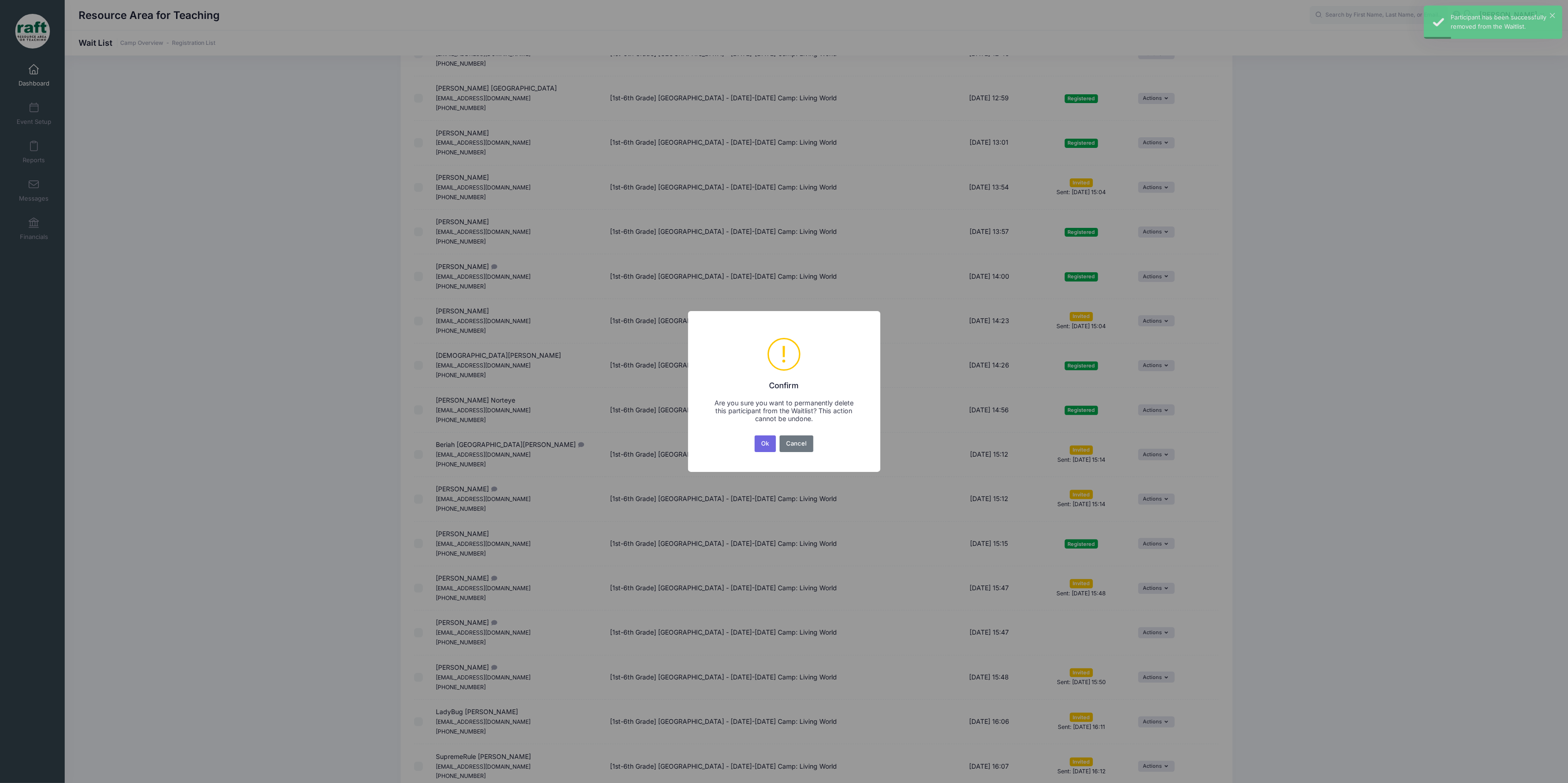
scroll to position [0, 0]
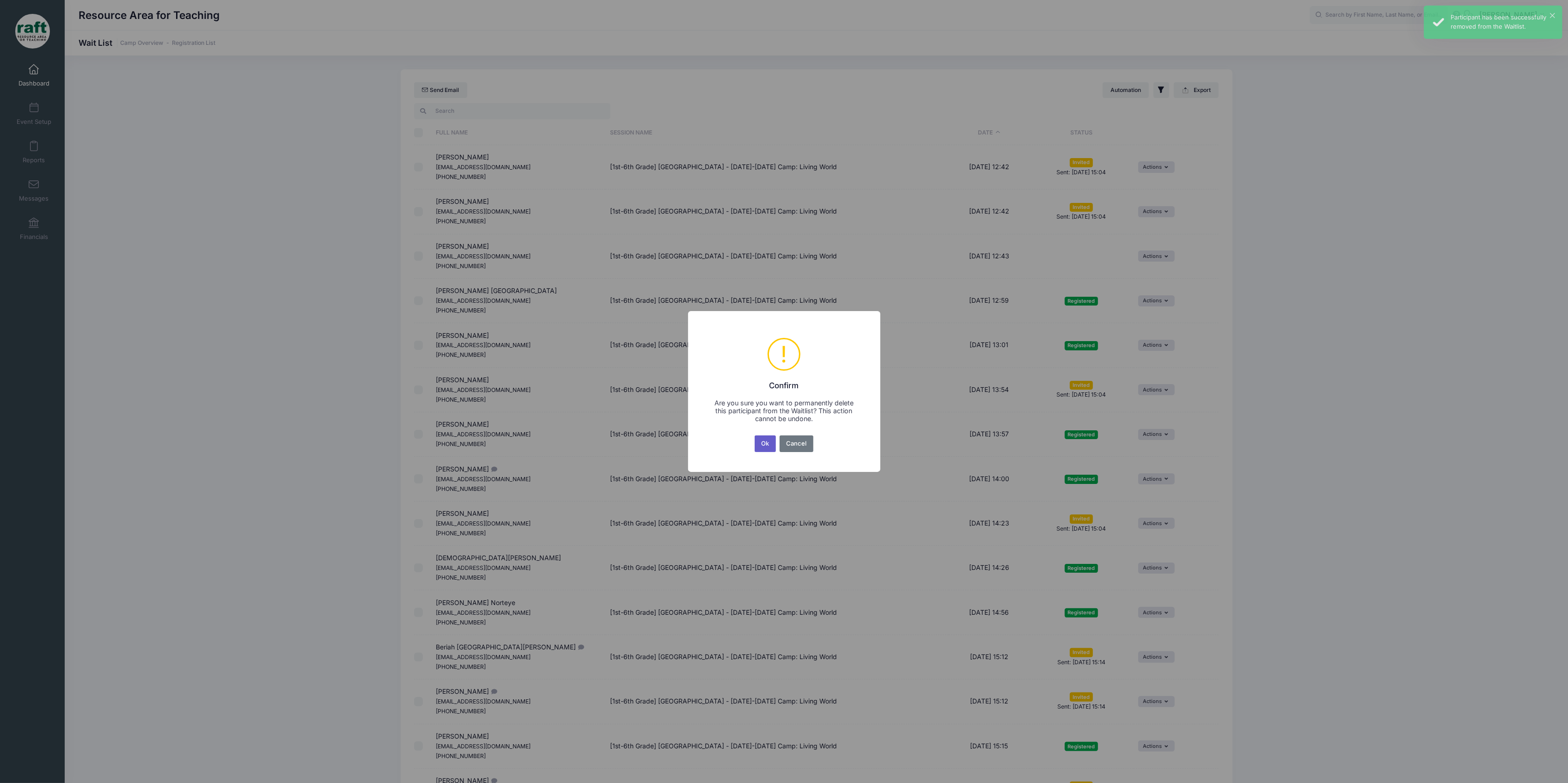
click at [769, 448] on button "Ok" at bounding box center [765, 444] width 21 height 17
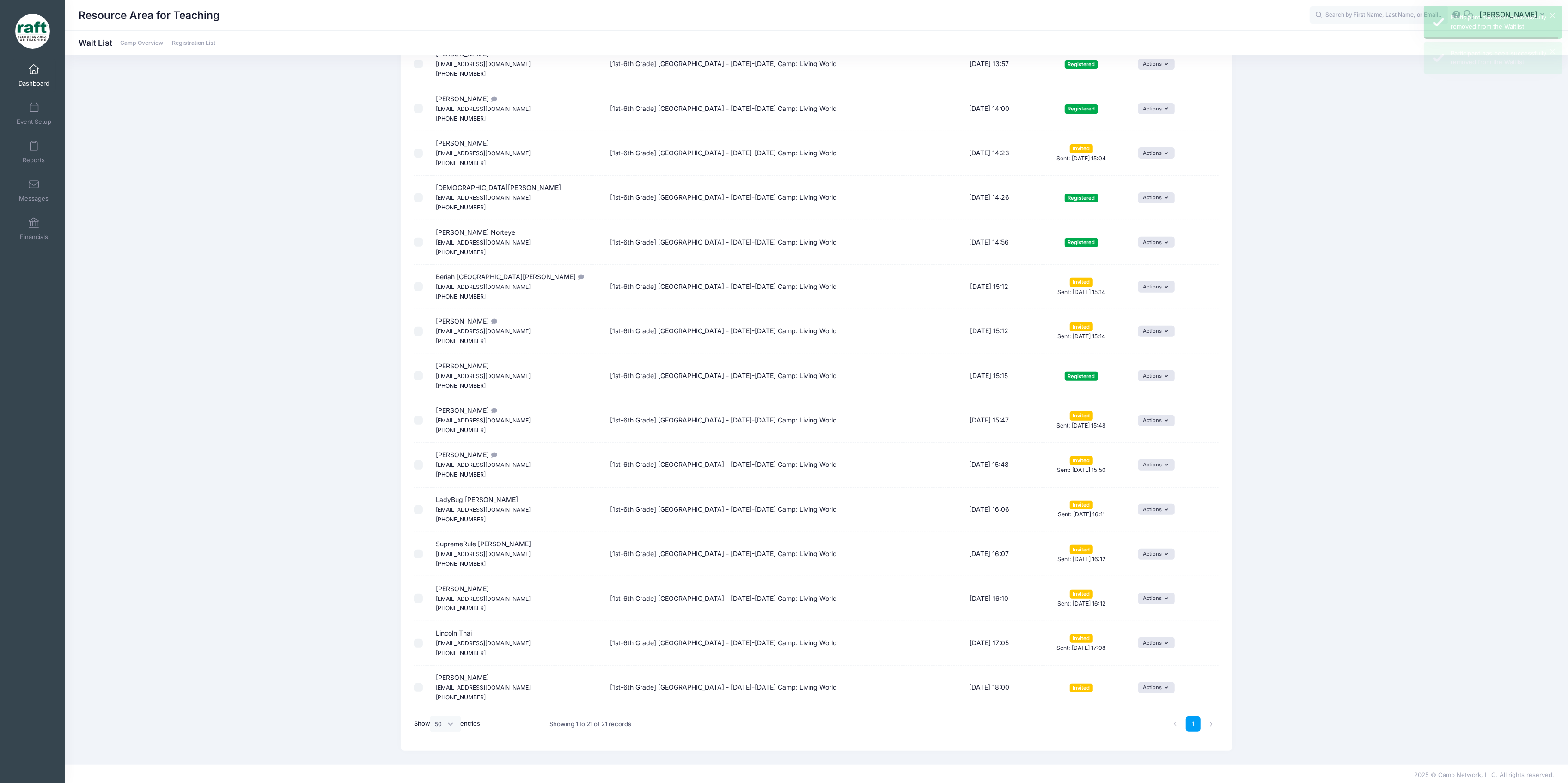
scroll to position [375, 0]
